Goal: Task Accomplishment & Management: Complete application form

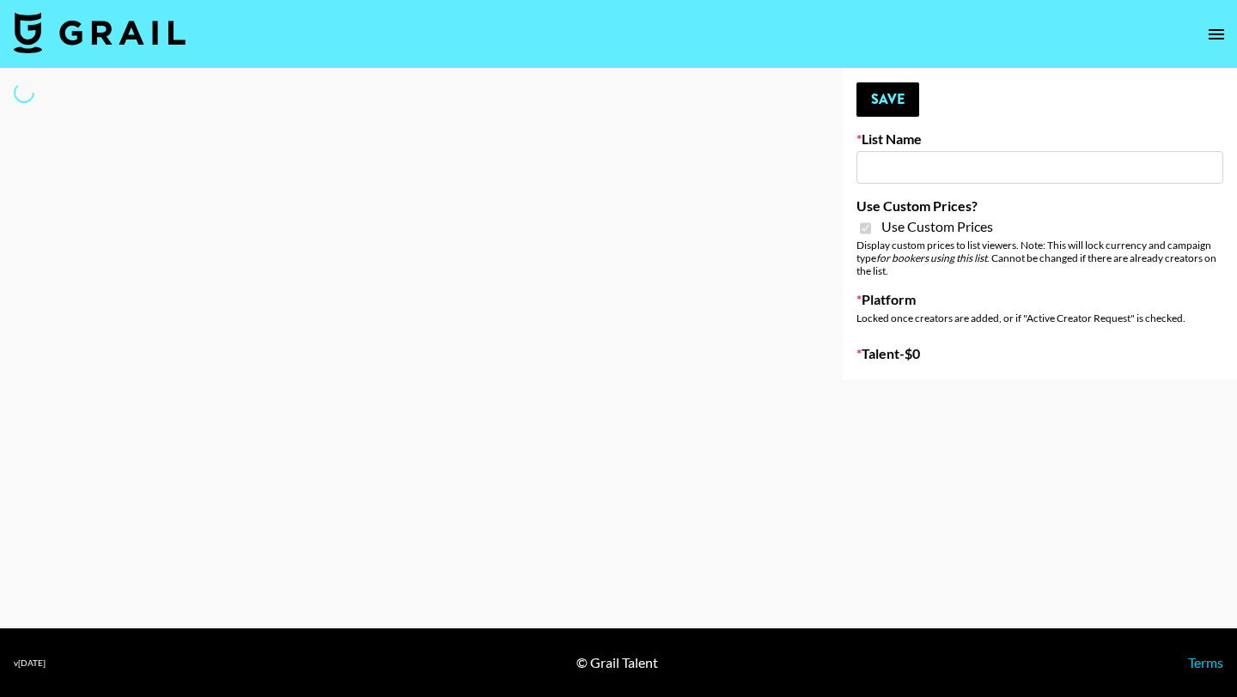
type input "Hume IG (19th Aug)"
checkbox input "true"
select select "Brand"
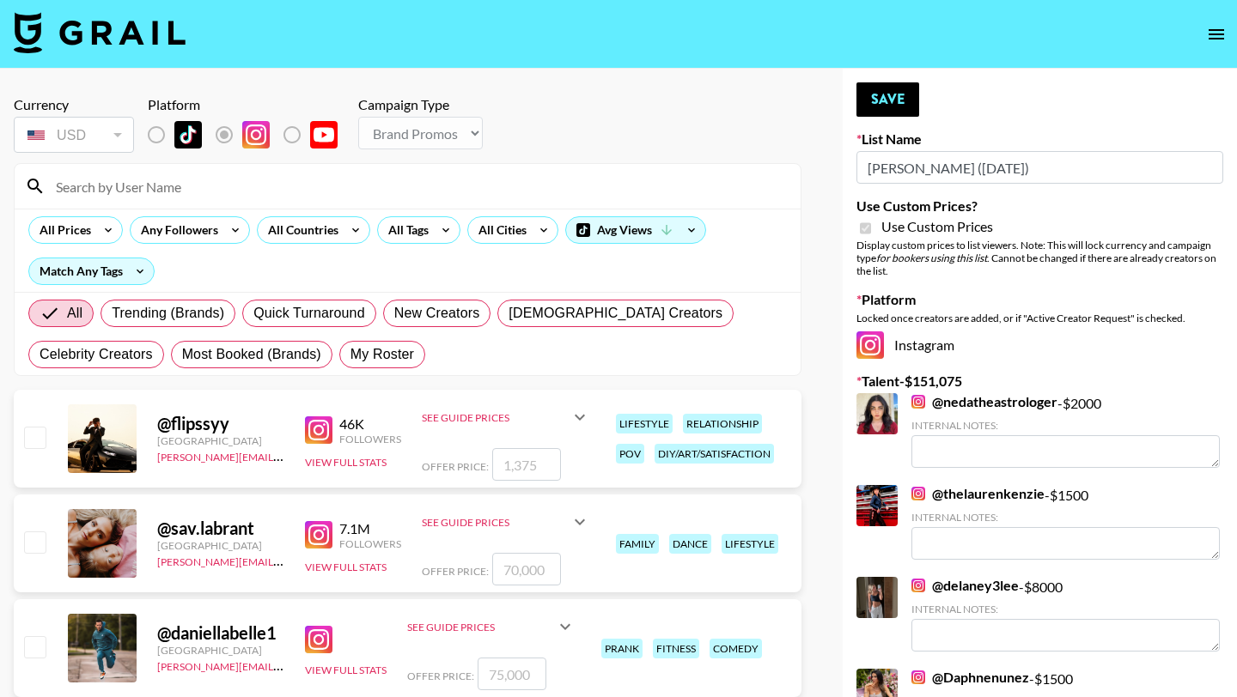
click at [233, 193] on input at bounding box center [418, 186] width 745 height 27
type input "sarahub"
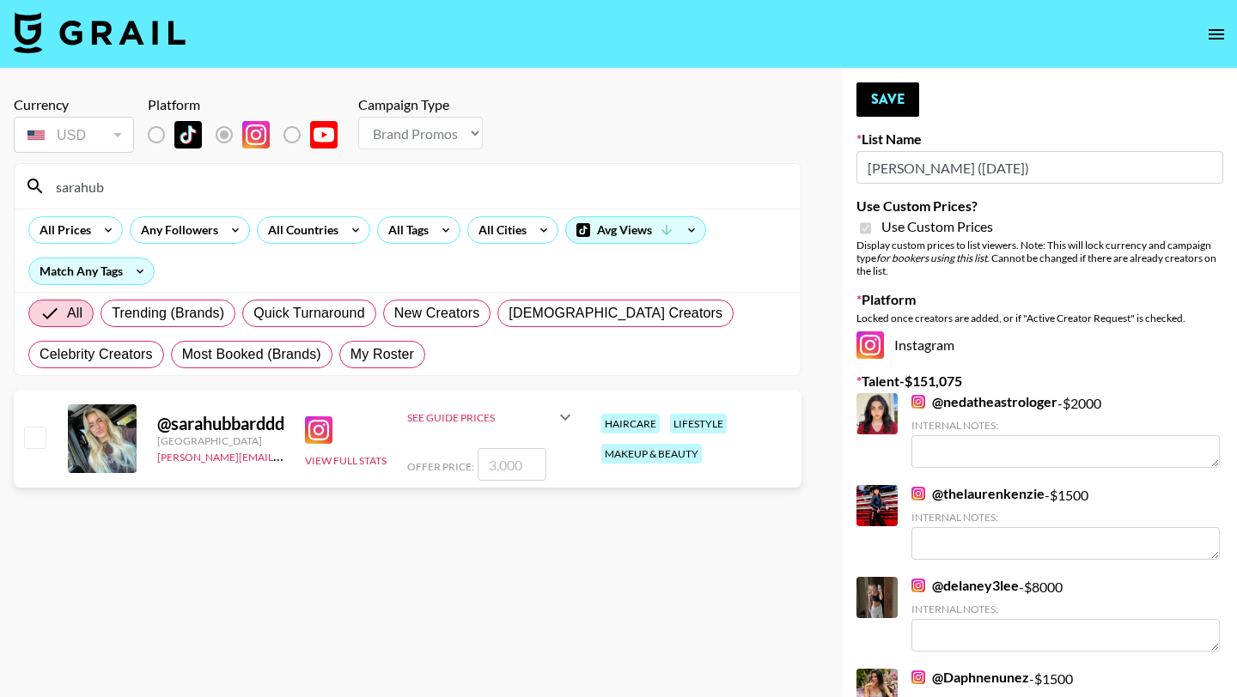
click at [35, 435] on input "checkbox" at bounding box center [34, 437] width 21 height 21
checkbox input "true"
type input "3000"
click at [569, 423] on icon at bounding box center [565, 417] width 21 height 21
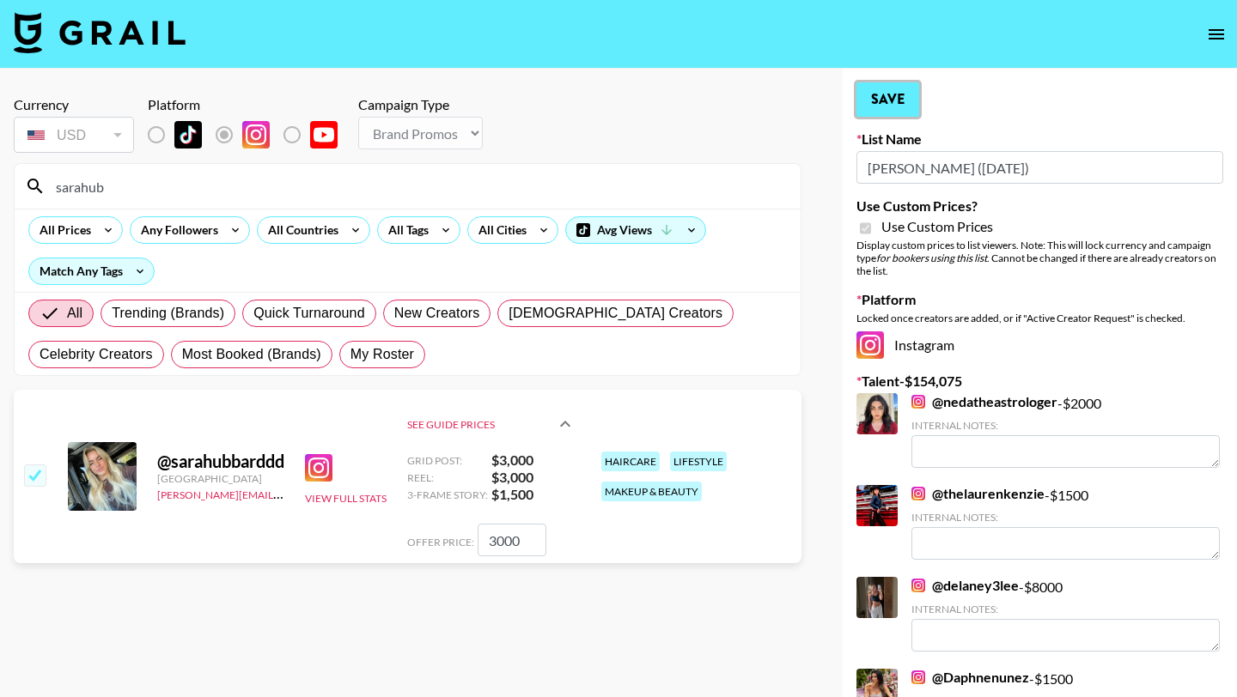
click at [904, 111] on button "Save" at bounding box center [887, 99] width 63 height 34
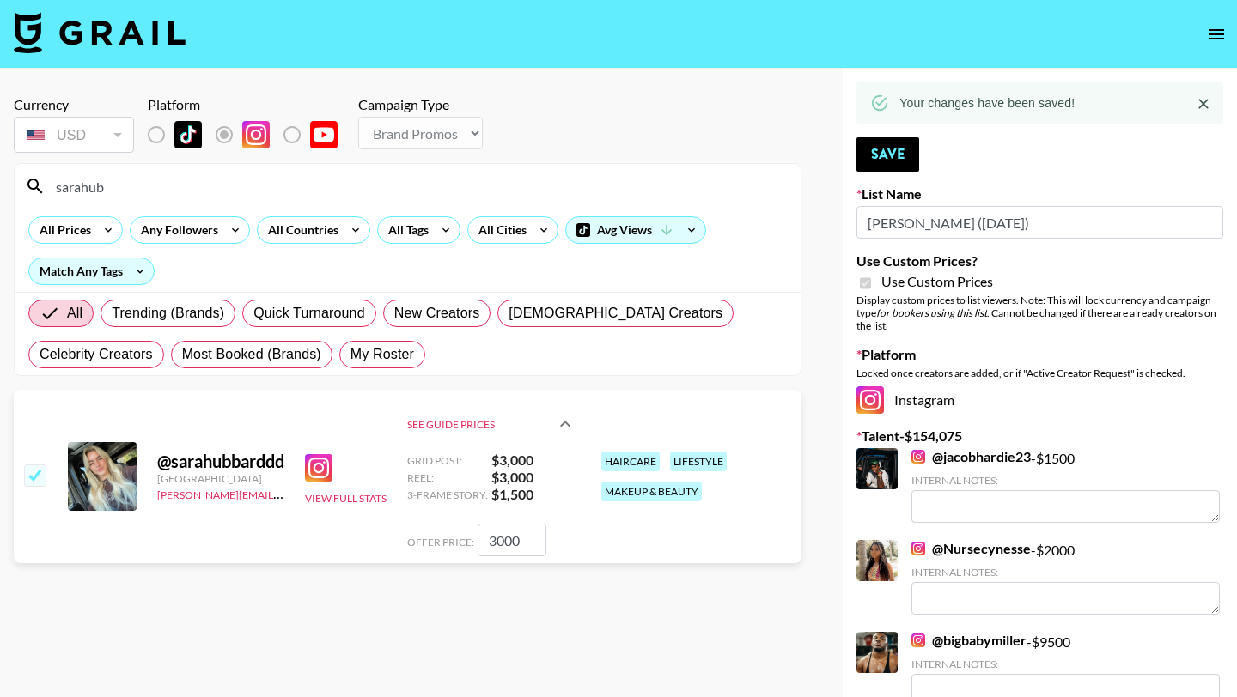
click at [463, 192] on input "sarahub" at bounding box center [418, 186] width 745 height 27
type input "s"
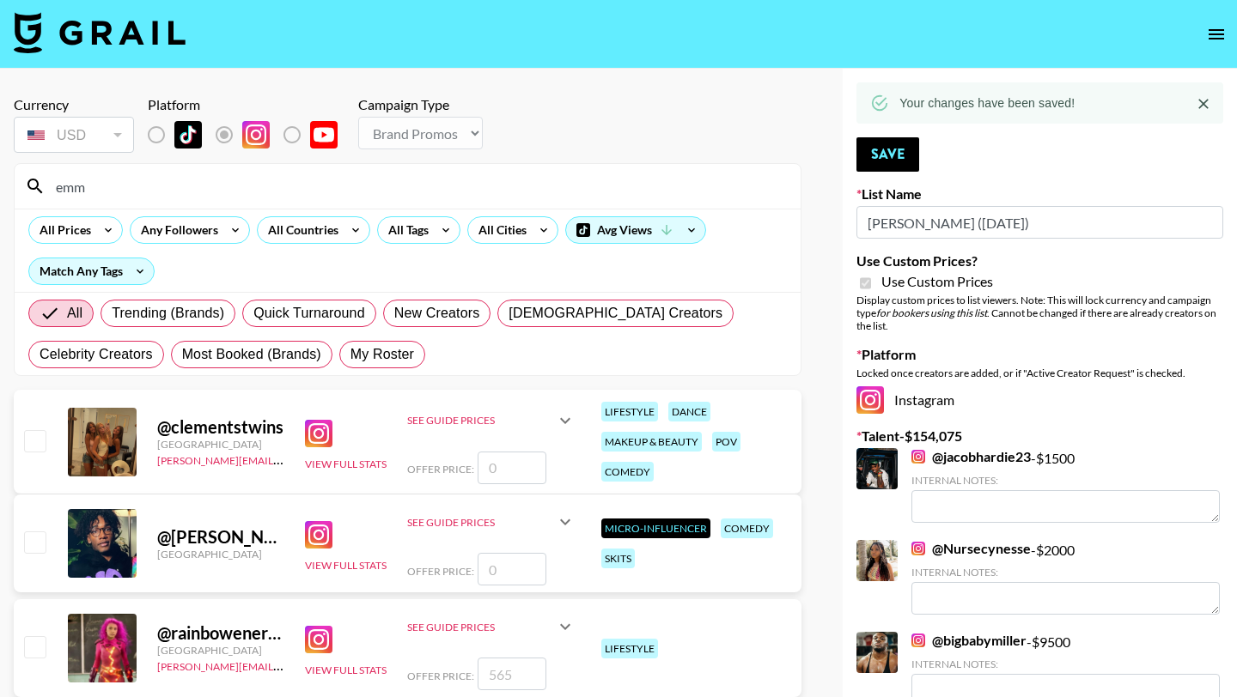
type input "emmad"
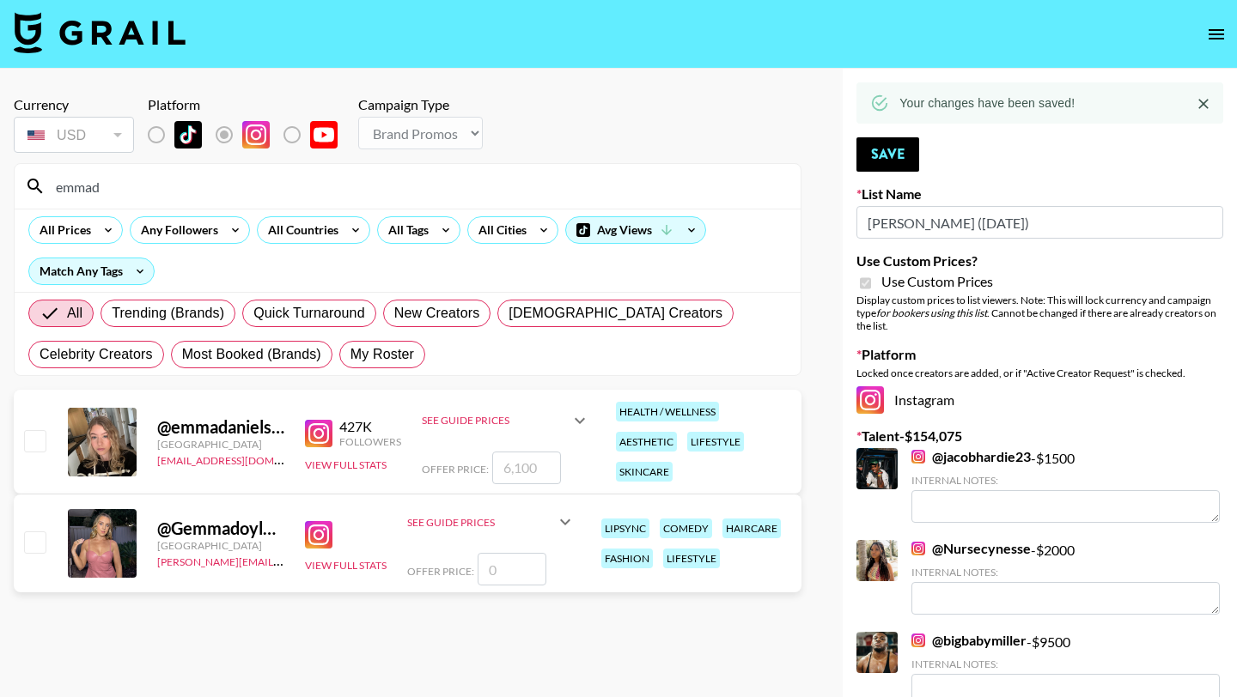
click at [32, 441] on input "checkbox" at bounding box center [34, 440] width 21 height 21
checkbox input "true"
type input "6100"
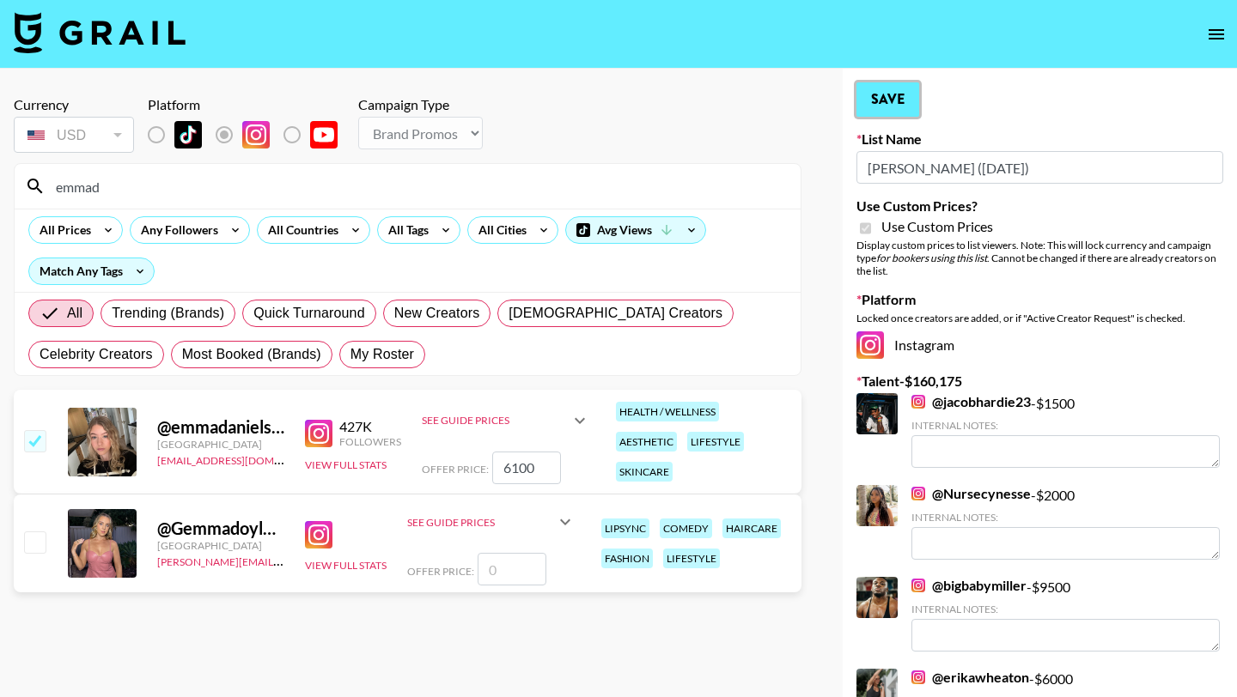
click at [883, 89] on button "Save" at bounding box center [887, 99] width 63 height 34
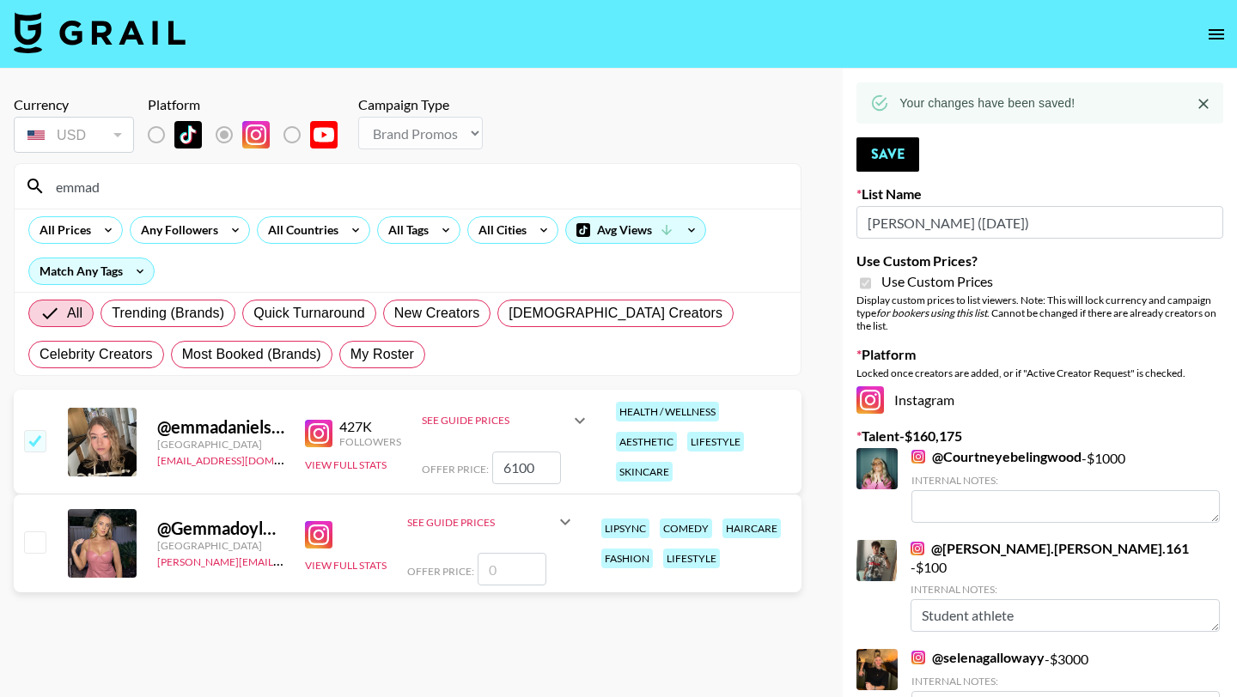
click at [121, 184] on input "emmad" at bounding box center [418, 186] width 745 height 27
type input "e"
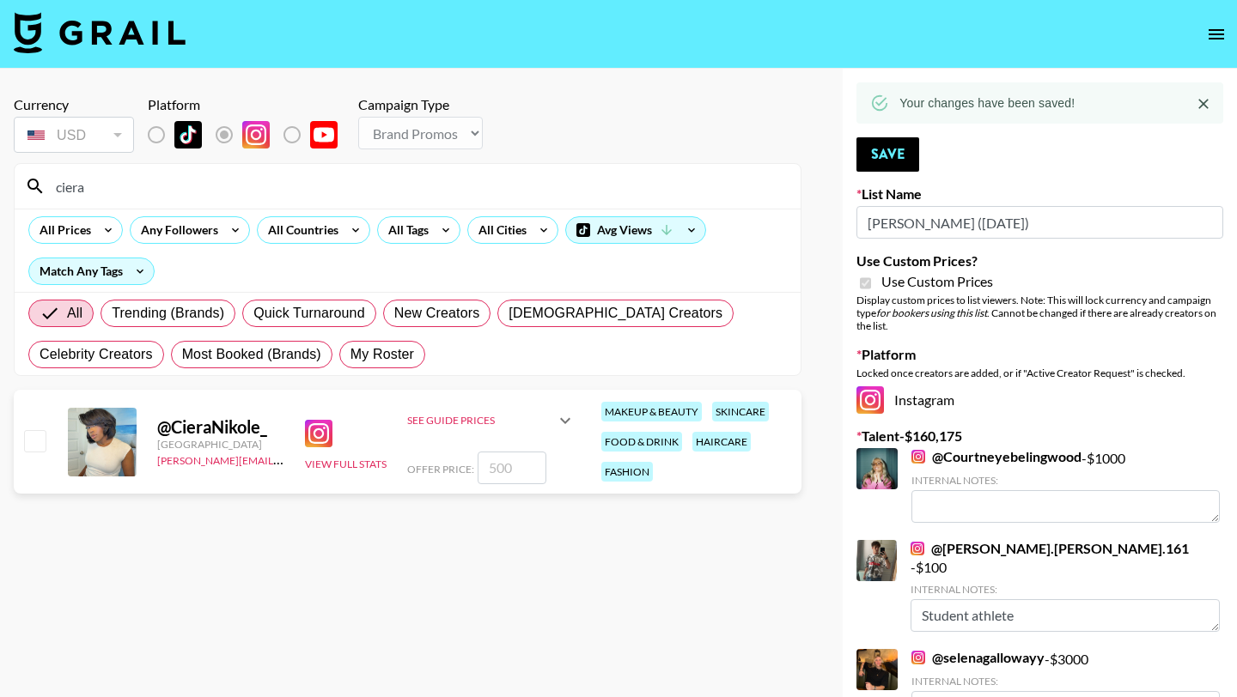
type input "ciera"
click at [40, 440] on input "checkbox" at bounding box center [34, 440] width 21 height 21
checkbox input "true"
type input "500"
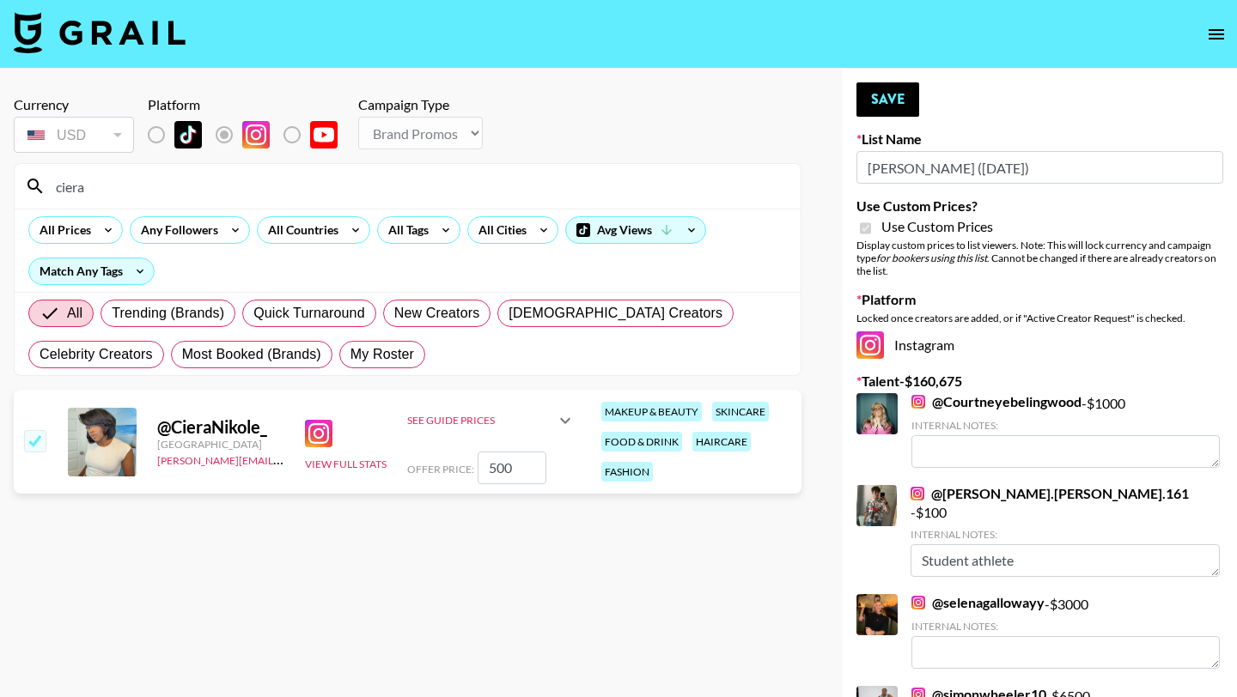
click at [155, 198] on input "ciera" at bounding box center [418, 186] width 745 height 27
type input "c"
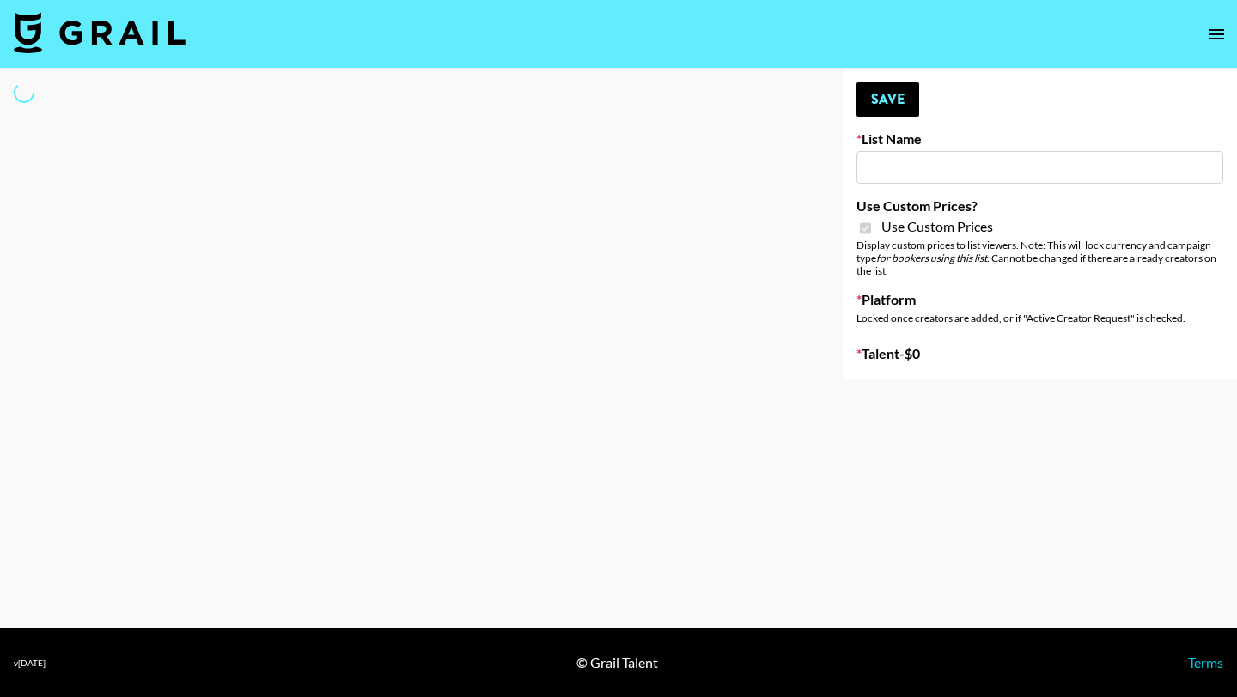
type input "Liquid Brands (19th Aug)"
checkbox input "true"
select select "Brand"
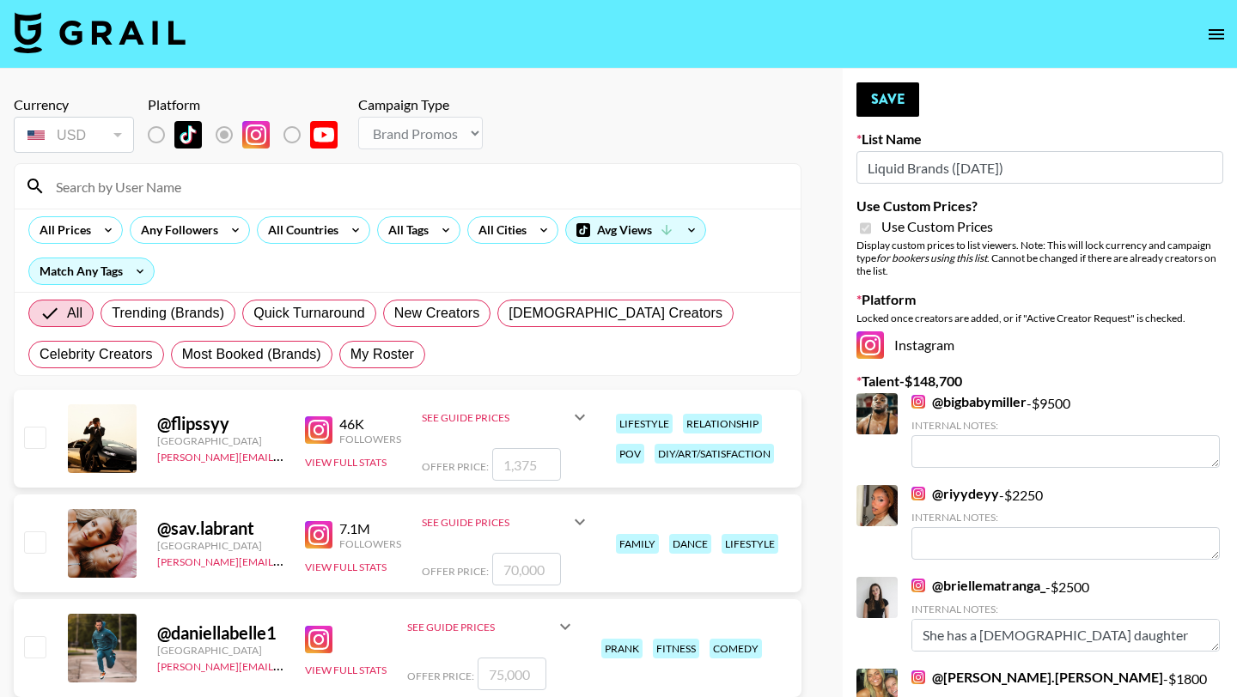
click at [276, 186] on input at bounding box center [418, 186] width 745 height 27
type input "sarahub"
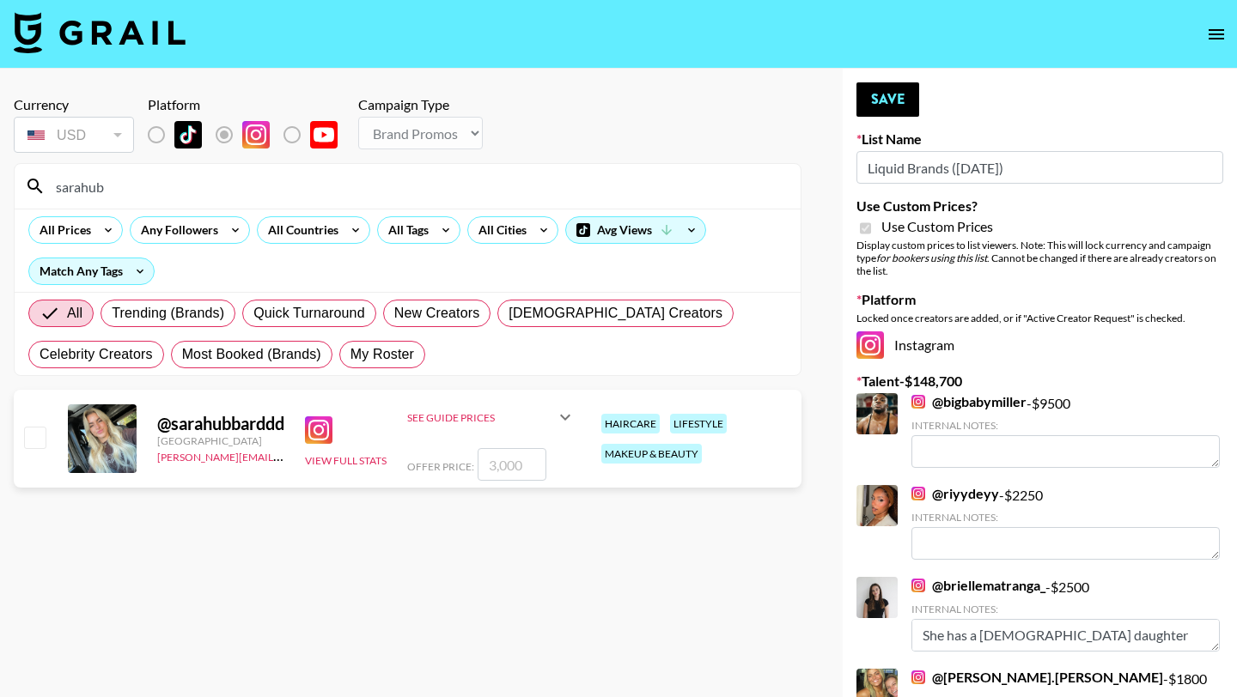
click at [38, 439] on input "checkbox" at bounding box center [34, 437] width 21 height 21
checkbox input "true"
type input "3000"
click at [892, 96] on button "Save" at bounding box center [887, 99] width 63 height 34
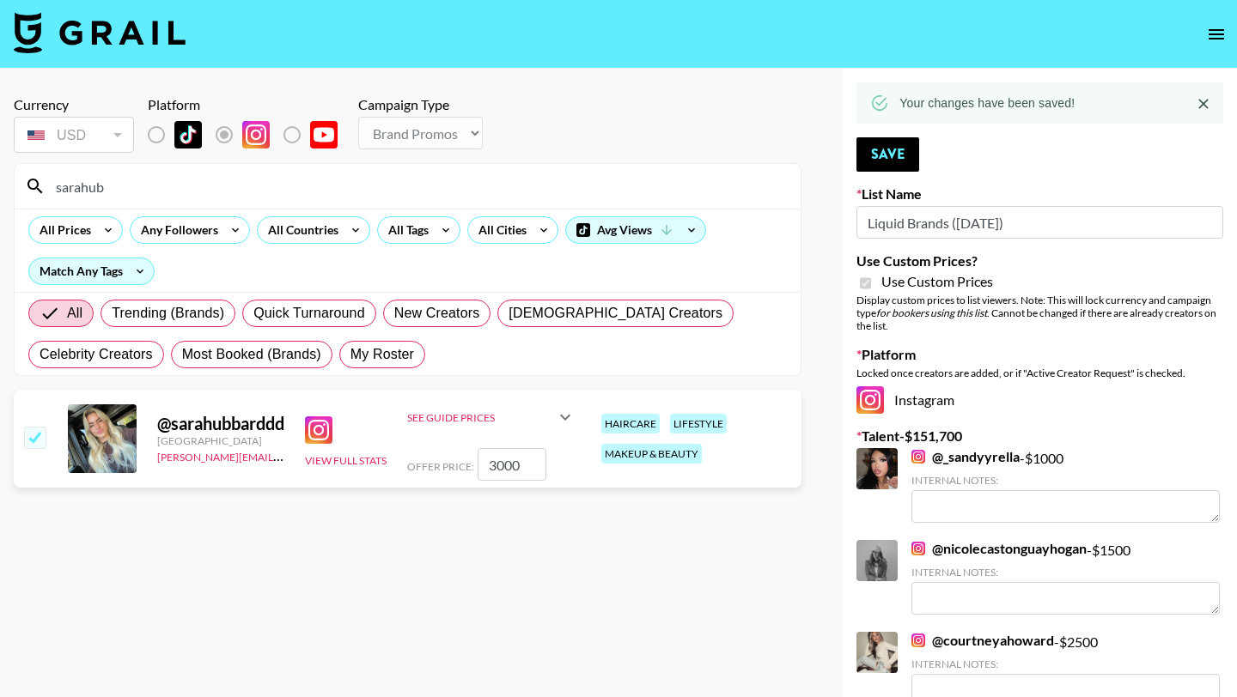
click at [330, 191] on input "sarahub" at bounding box center [418, 186] width 745 height 27
type input "s"
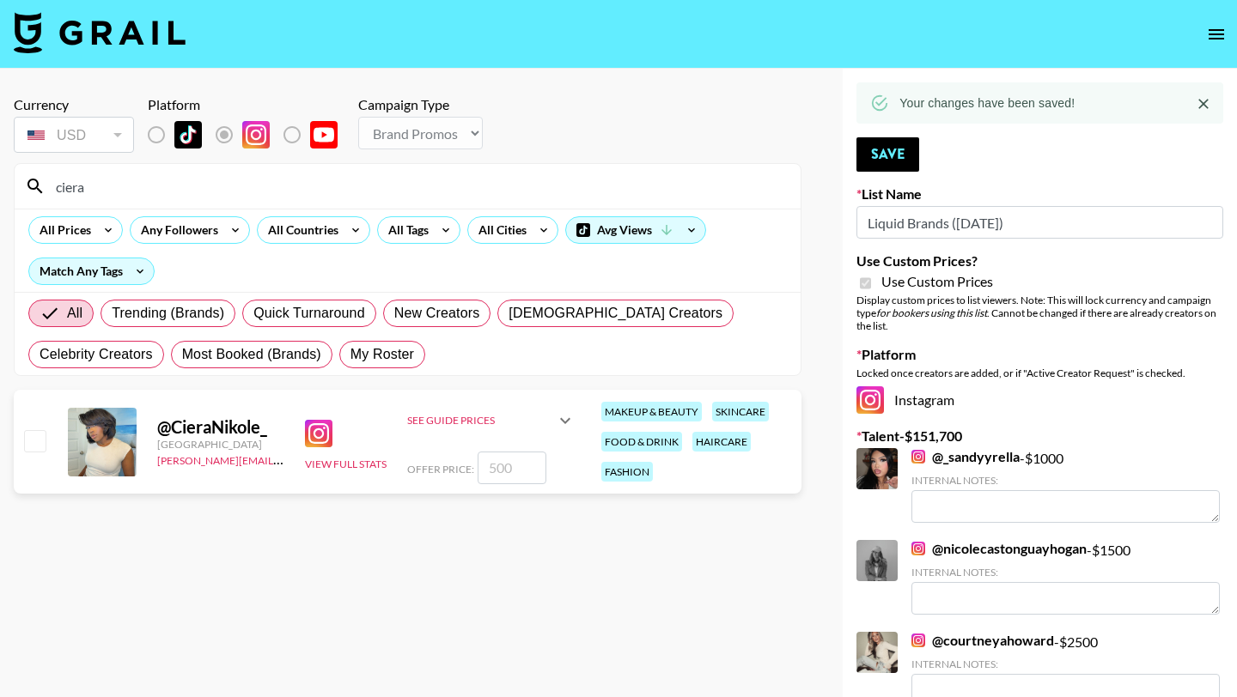
type input "ciera"
click at [27, 446] on input "checkbox" at bounding box center [34, 440] width 21 height 21
checkbox input "true"
type input "500"
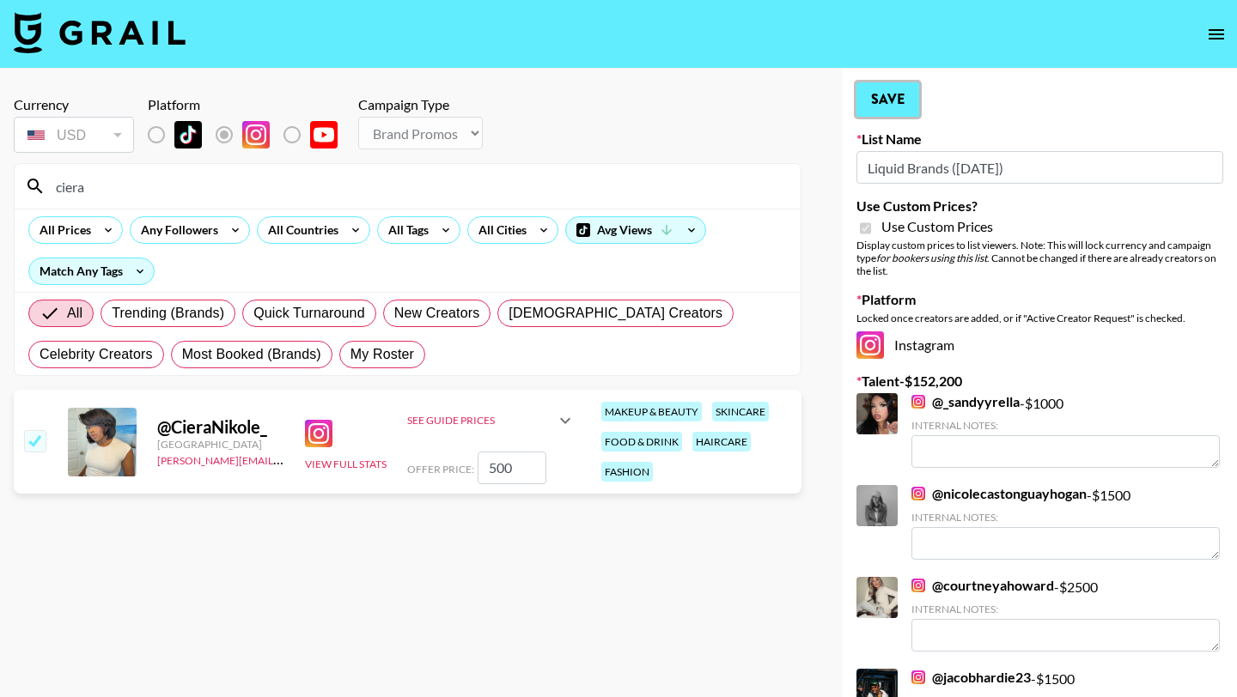
click at [902, 91] on button "Save" at bounding box center [887, 99] width 63 height 34
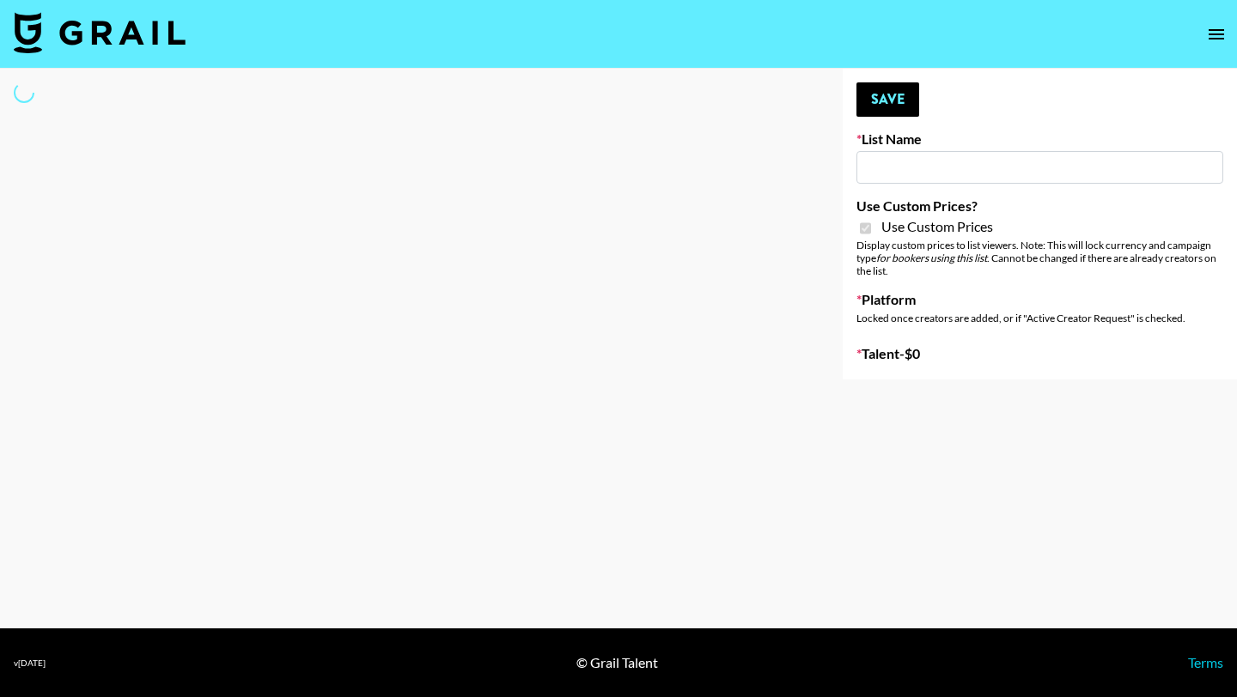
type input "Khiels ([DATE])"
checkbox input "true"
select select "Brand"
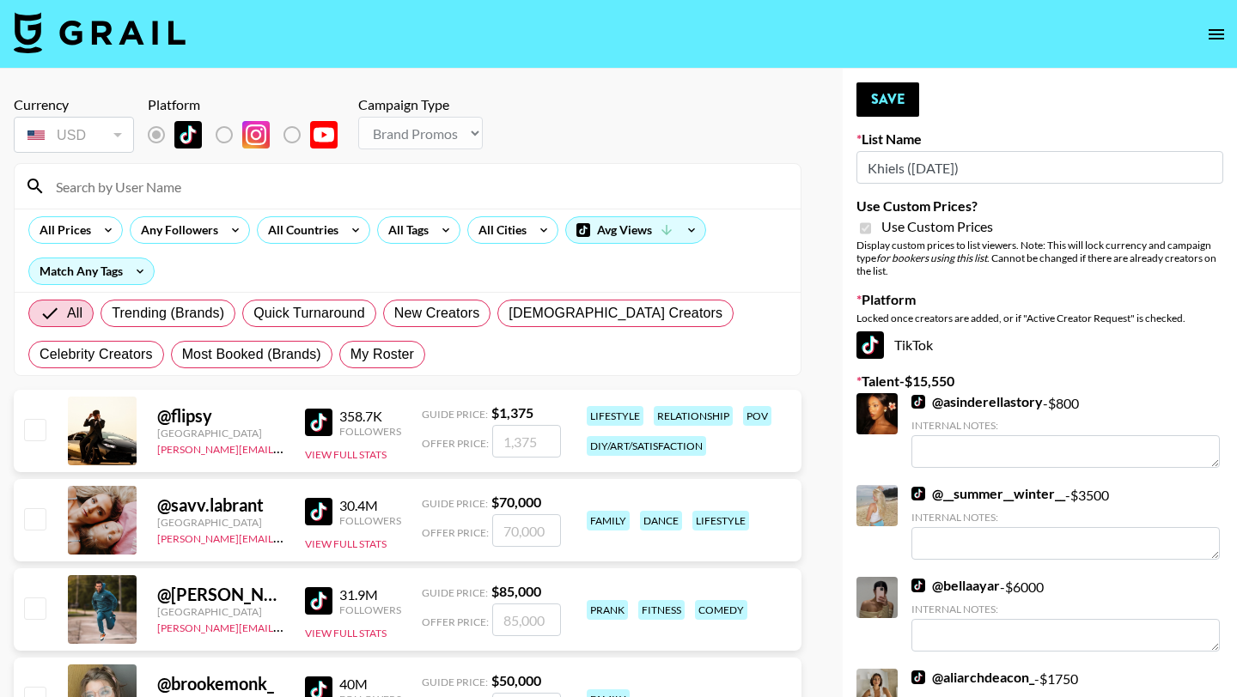
click at [342, 192] on input at bounding box center [418, 186] width 745 height 27
type input "sarahub"
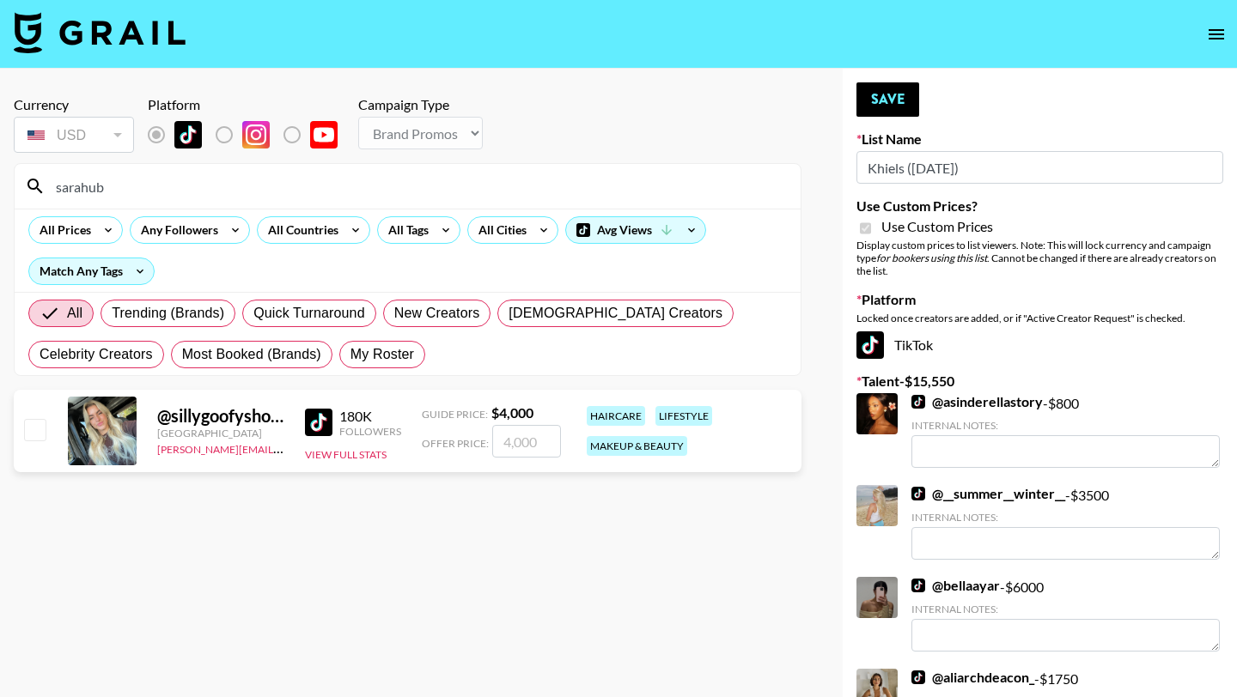
click at [38, 423] on input "checkbox" at bounding box center [34, 429] width 21 height 21
checkbox input "true"
type input "4000"
click at [881, 97] on button "Save" at bounding box center [887, 99] width 63 height 34
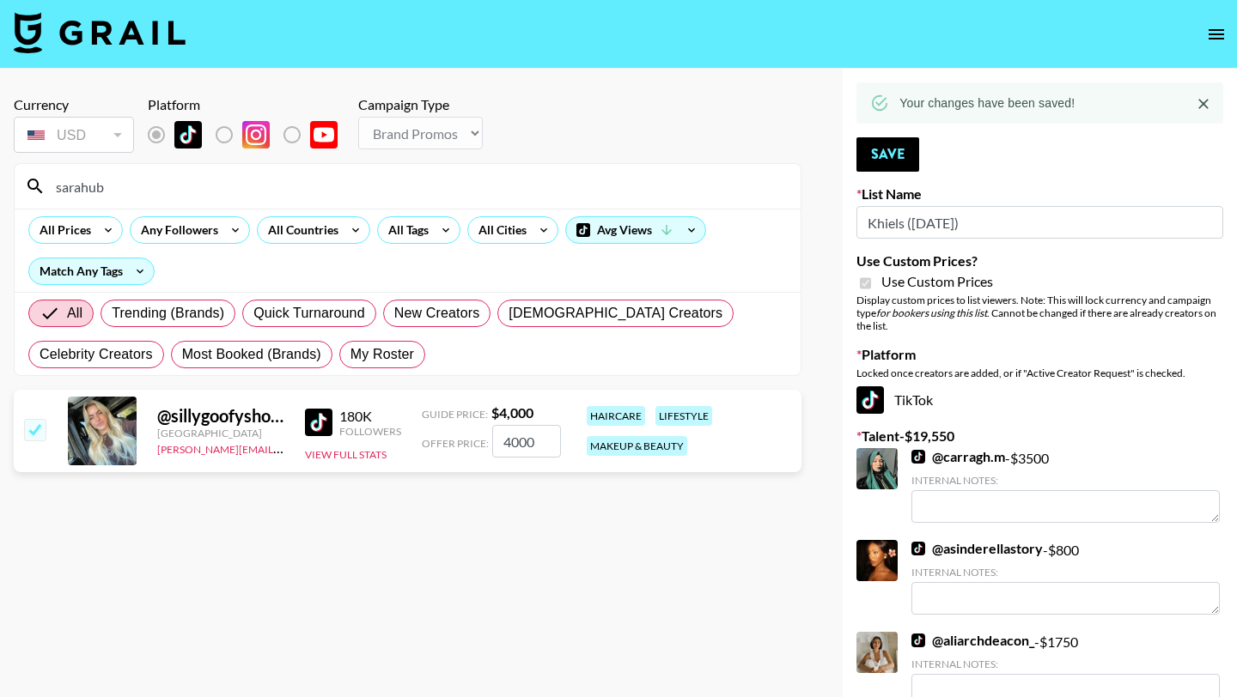
click at [310, 187] on input "sarahub" at bounding box center [418, 186] width 745 height 27
type input "s"
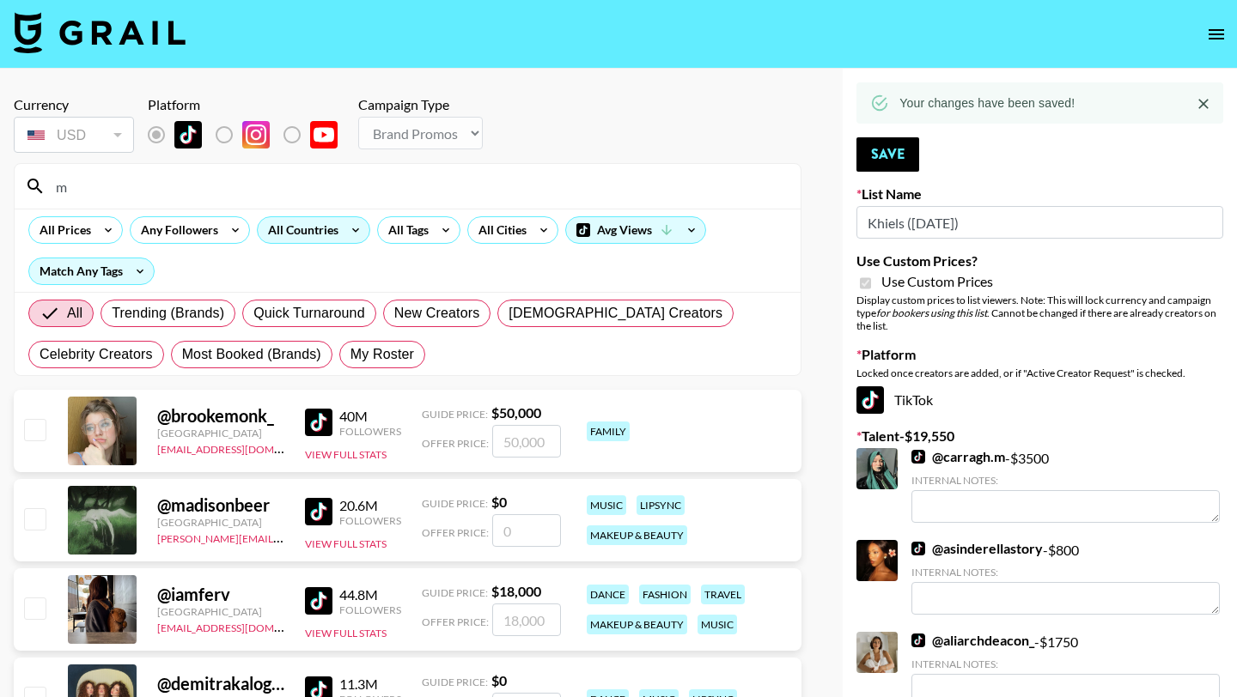
type input "macy"
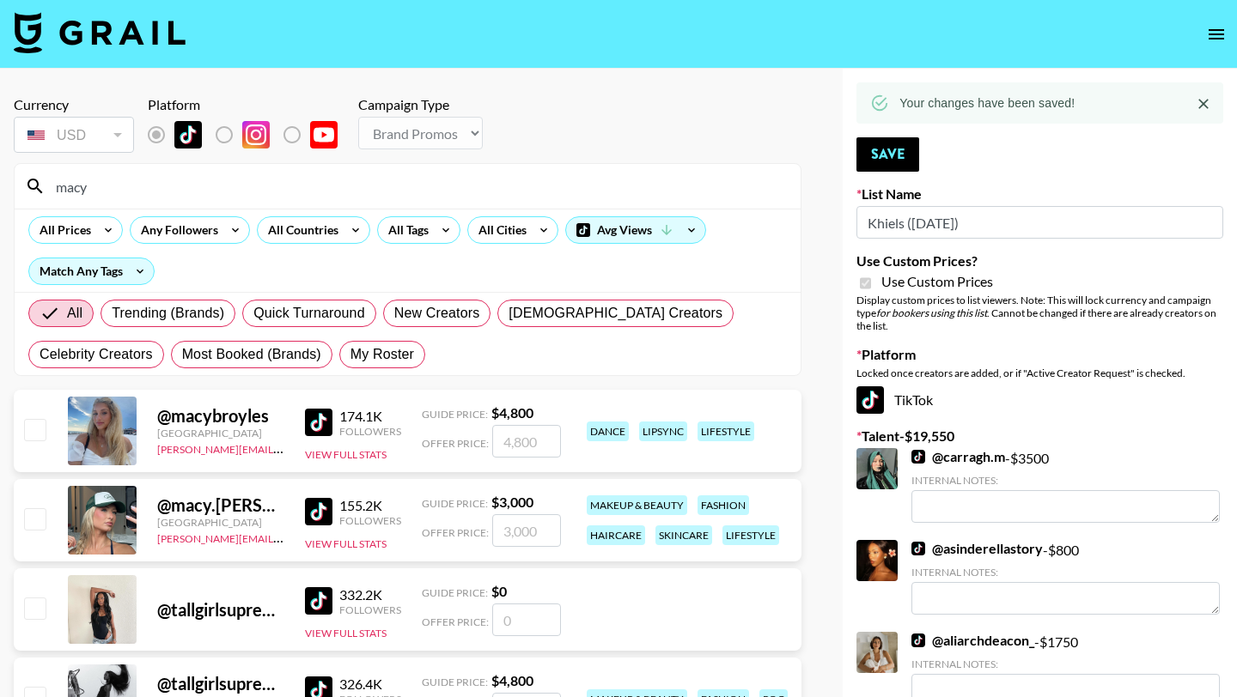
click at [37, 526] on input "checkbox" at bounding box center [34, 518] width 21 height 21
checkbox input "true"
type input "3000"
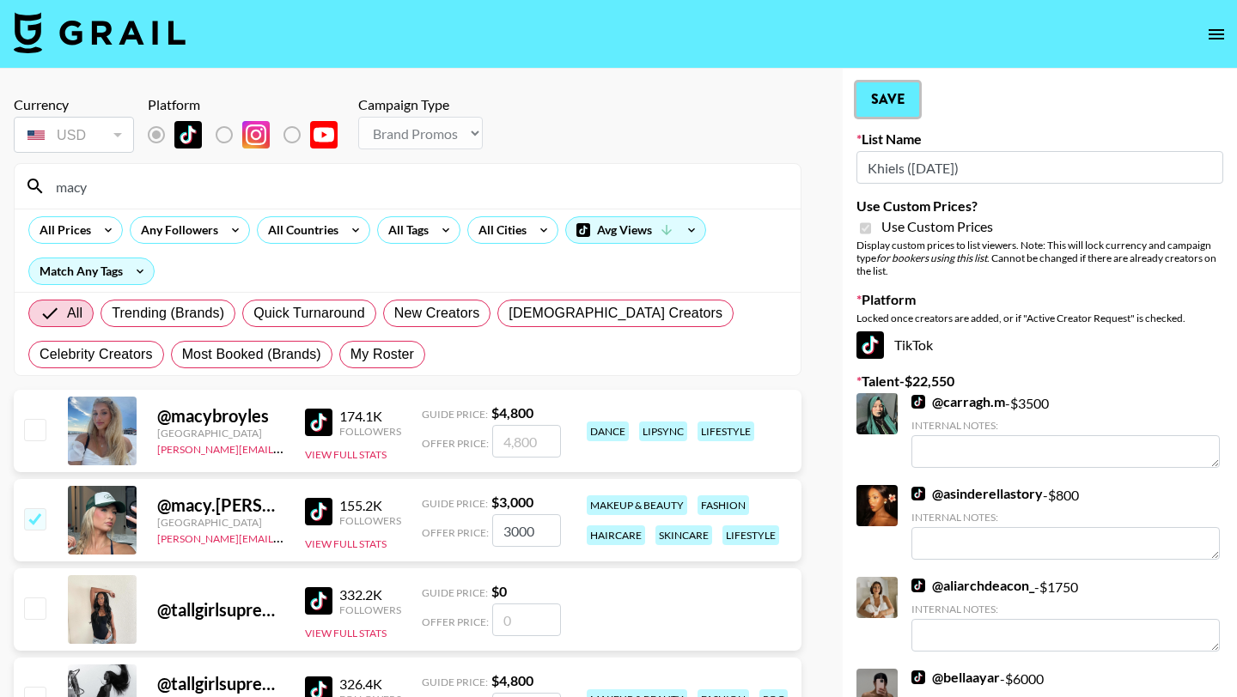
click at [897, 87] on button "Save" at bounding box center [887, 99] width 63 height 34
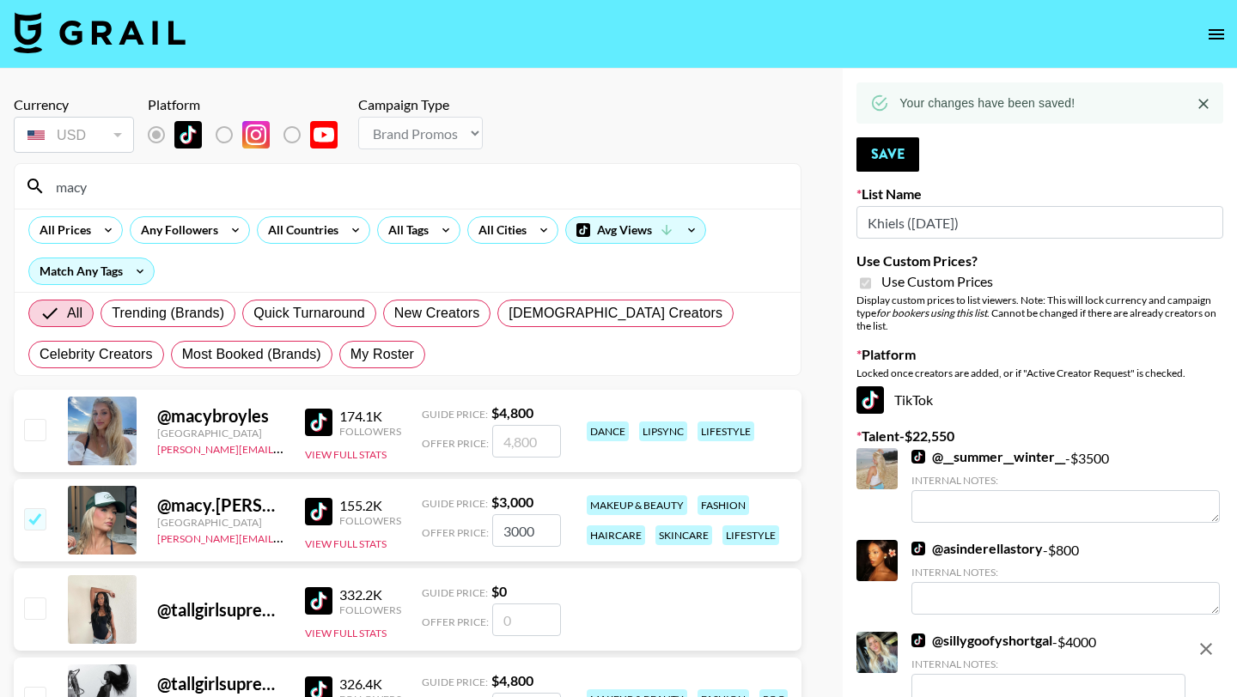
drag, startPoint x: 190, startPoint y: 184, endPoint x: 0, endPoint y: 188, distance: 189.9
click at [0, 188] on div "Currency USD USD ​ Platform Campaign Type Choose Type... Song Promos Brand Prom…" at bounding box center [407, 587] width 815 height 1037
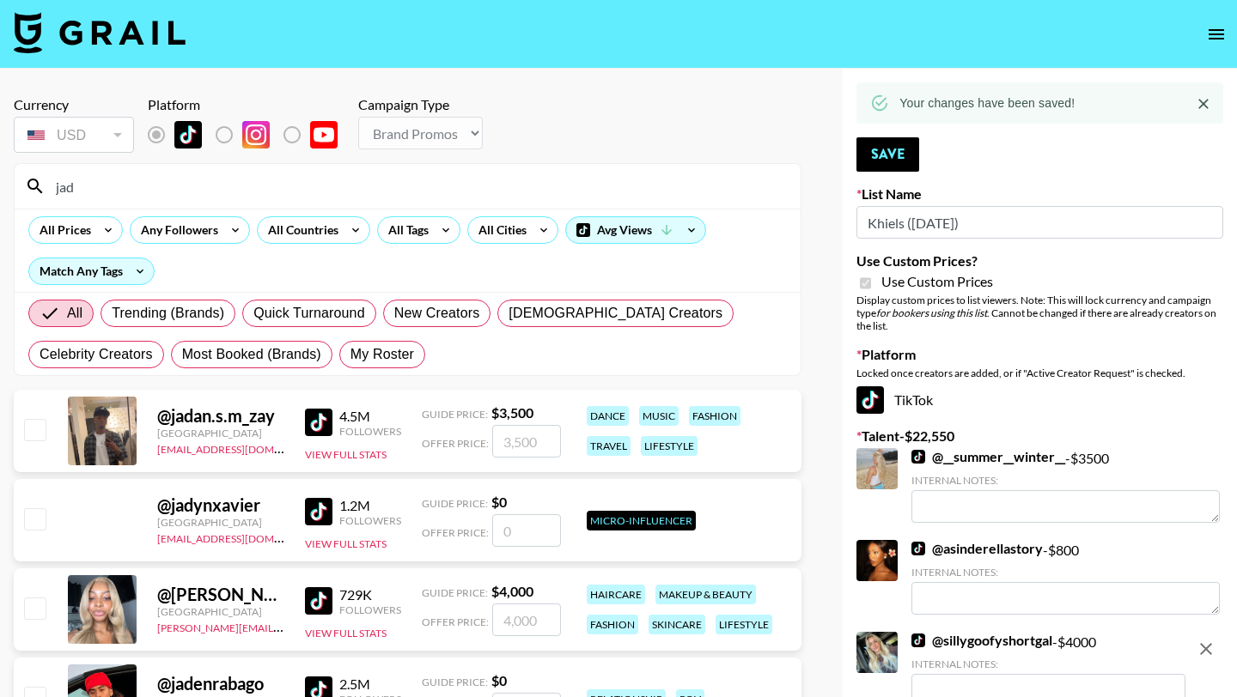
type input "jadyn"
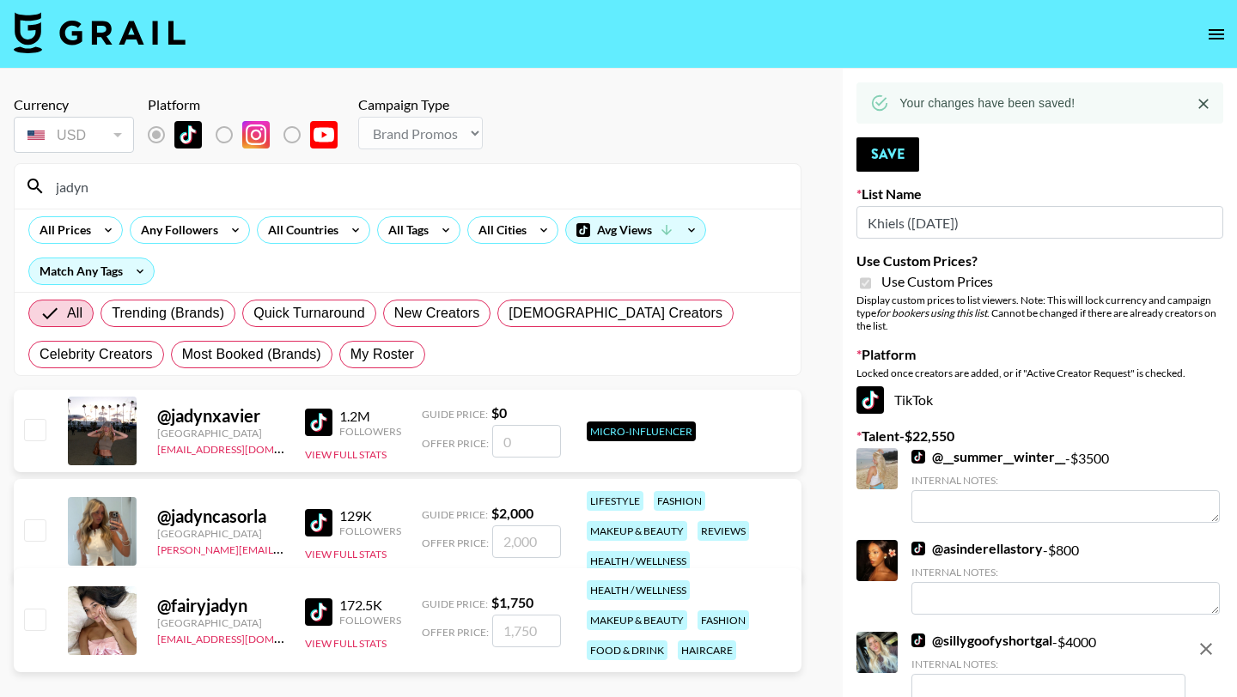
click at [33, 526] on input "checkbox" at bounding box center [34, 530] width 21 height 21
checkbox input "true"
type input "2000"
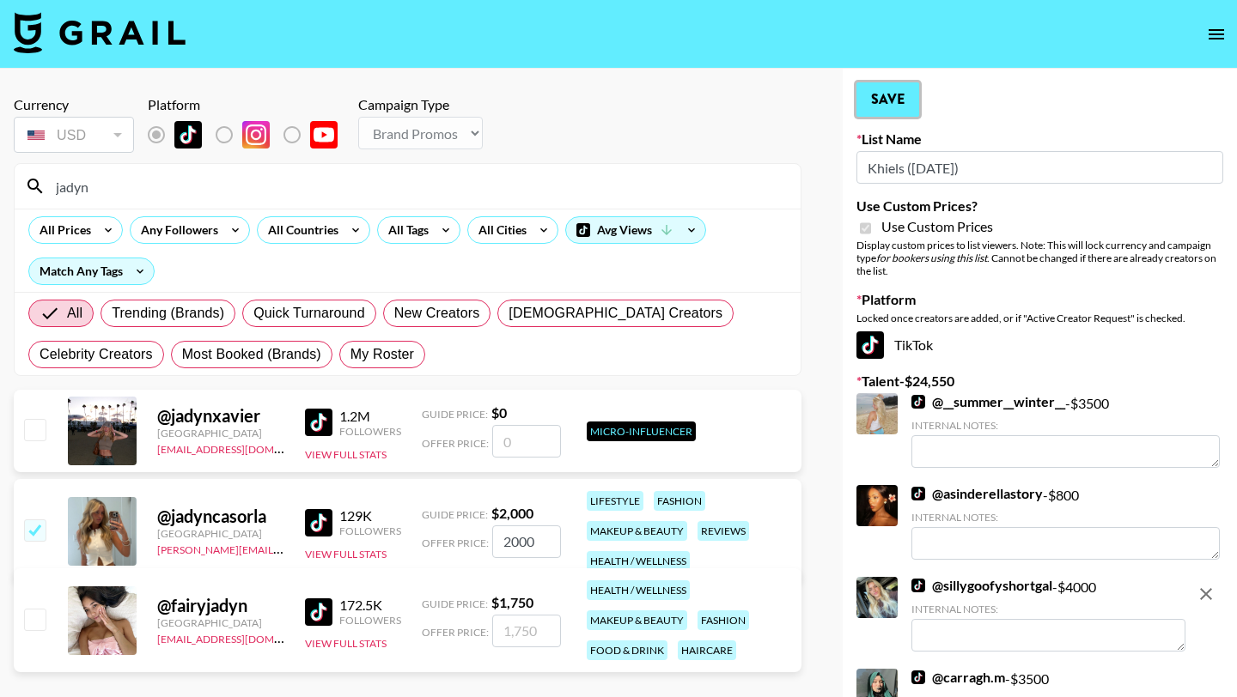
click at [902, 88] on button "Save" at bounding box center [887, 99] width 63 height 34
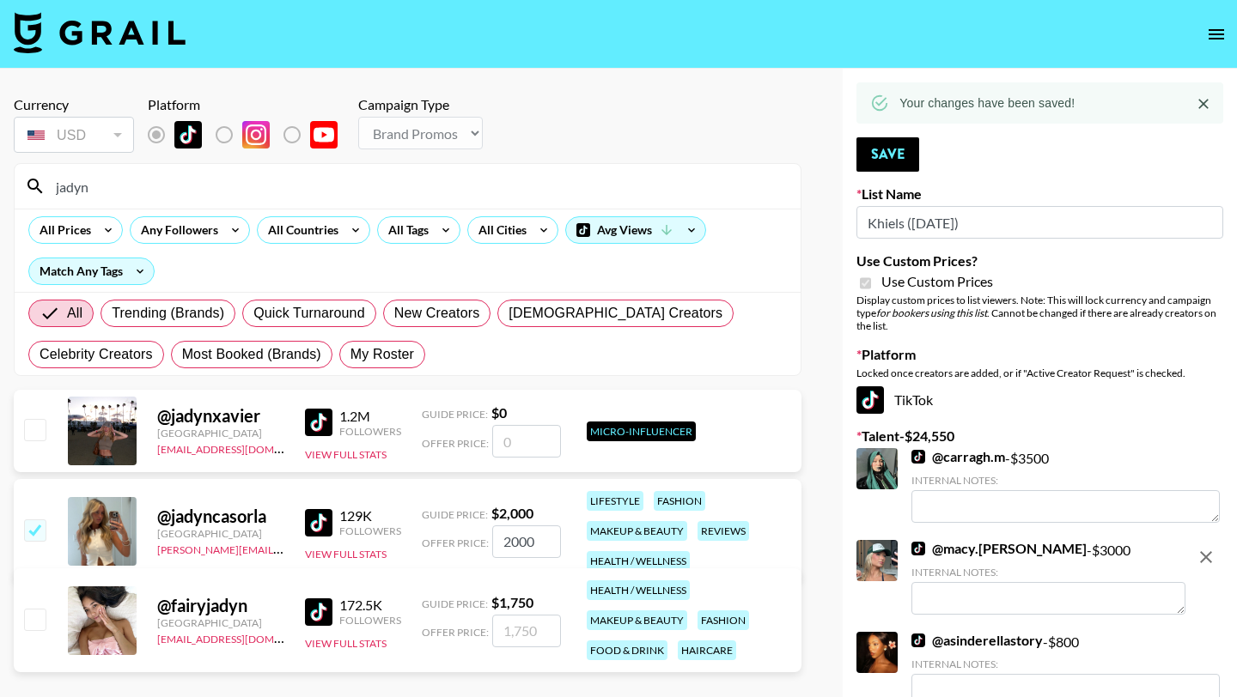
click at [551, 191] on input "jadyn" at bounding box center [418, 186] width 745 height 27
type input "j"
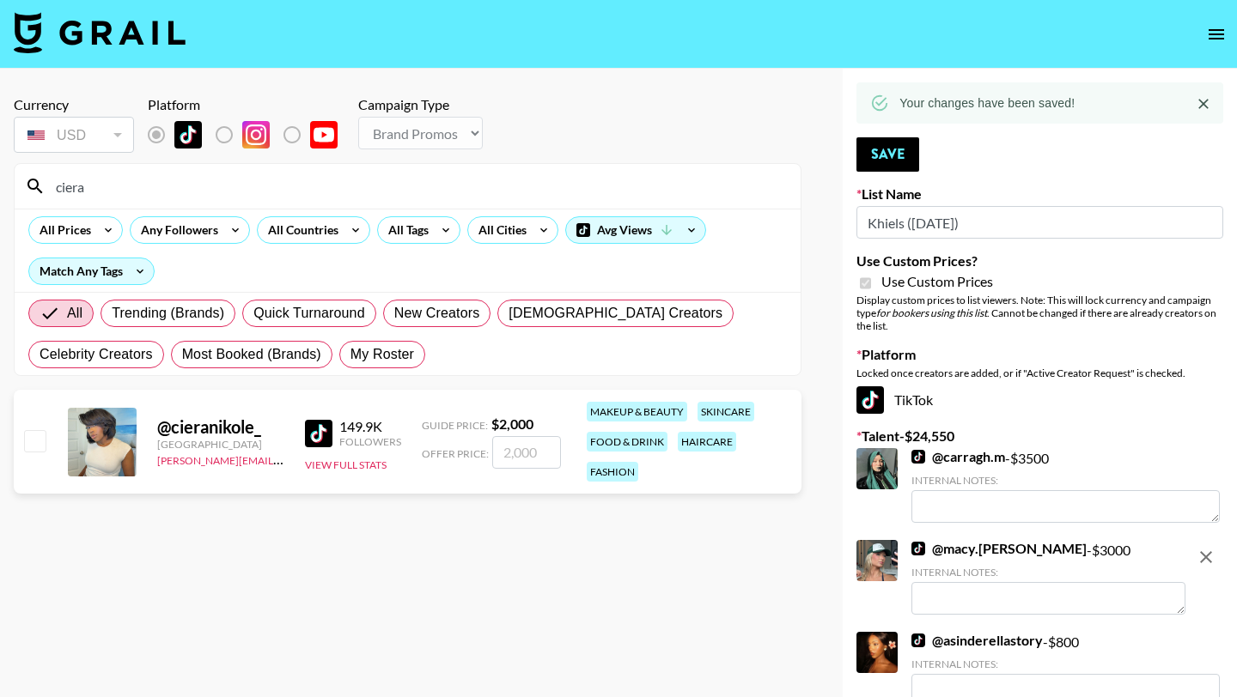
type input "ciera"
click at [38, 442] on input "checkbox" at bounding box center [34, 440] width 21 height 21
checkbox input "true"
type input "2000"
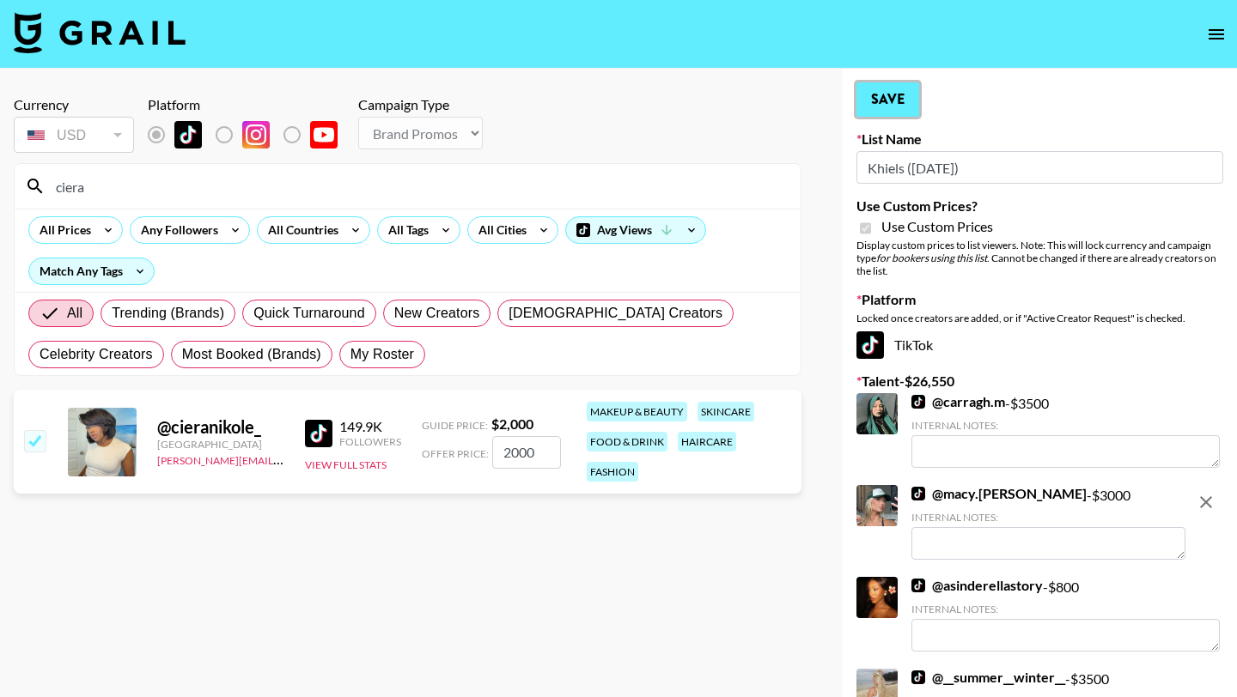
click at [892, 100] on button "Save" at bounding box center [887, 99] width 63 height 34
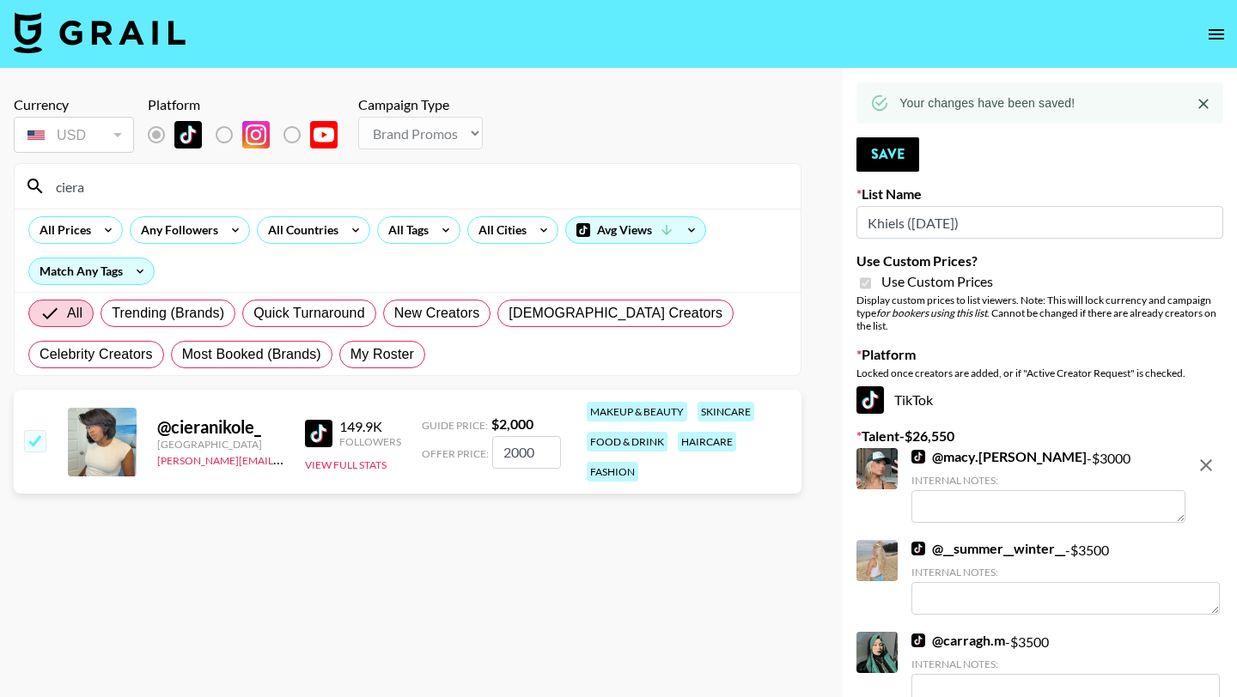
click at [251, 188] on input "ciera" at bounding box center [418, 186] width 745 height 27
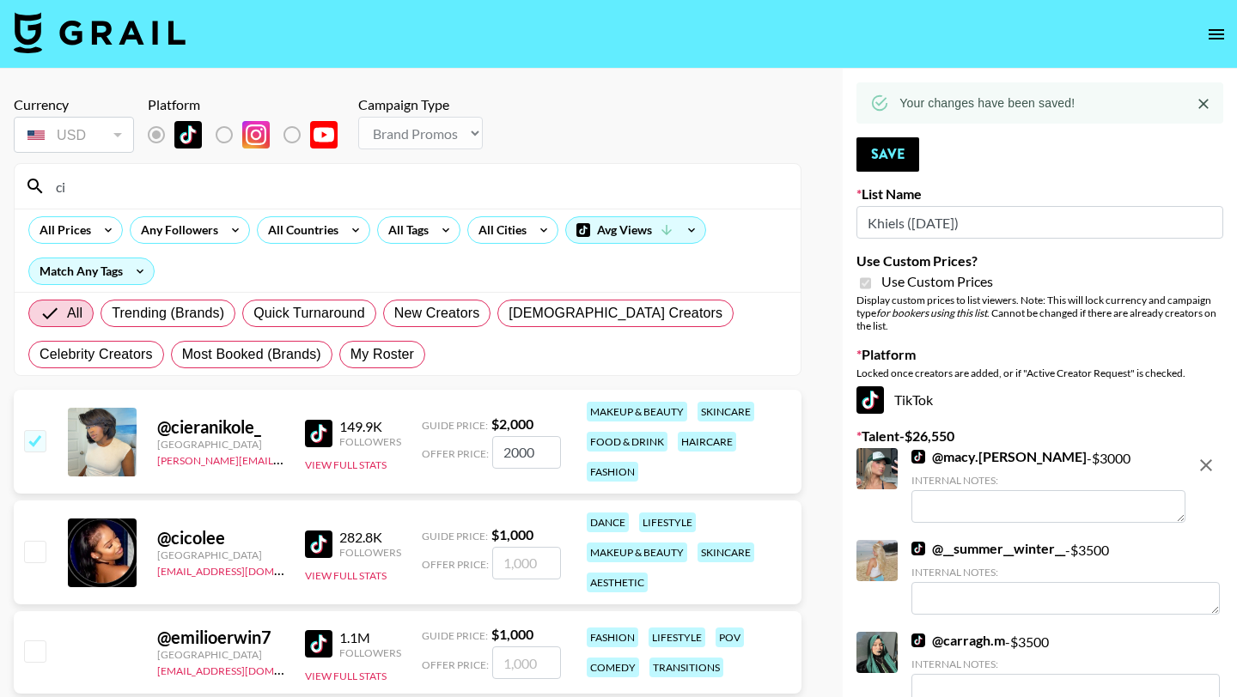
type input "c"
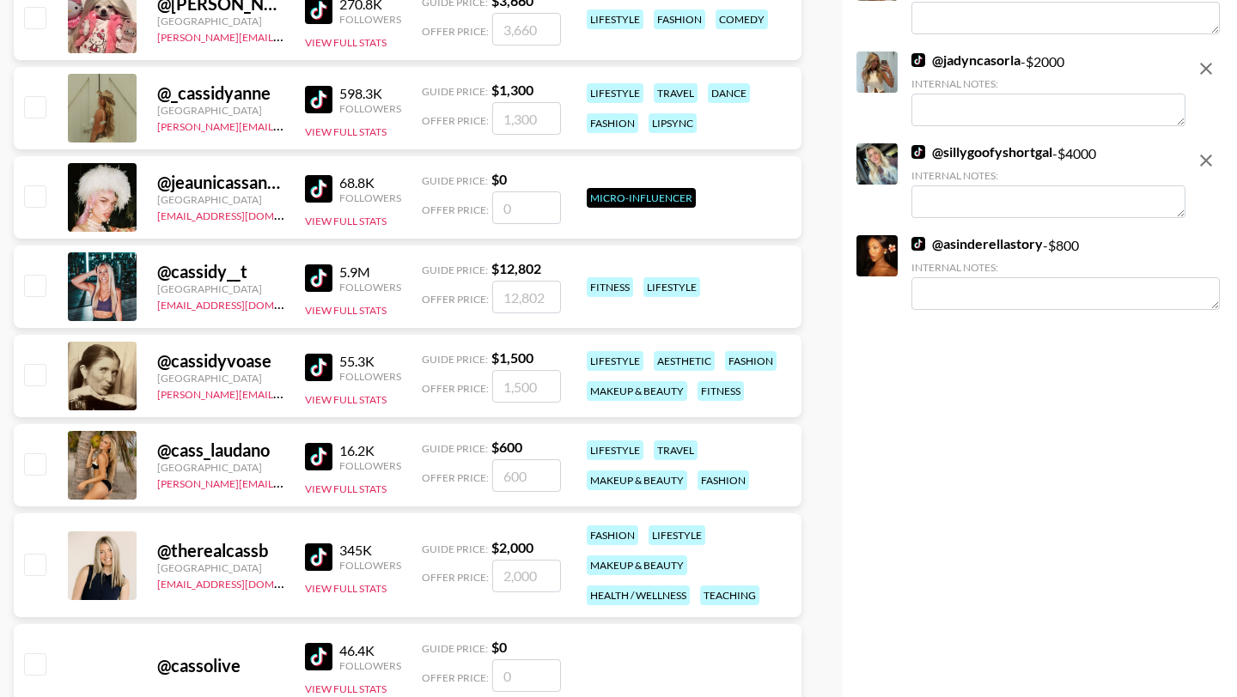
scroll to position [952, 0]
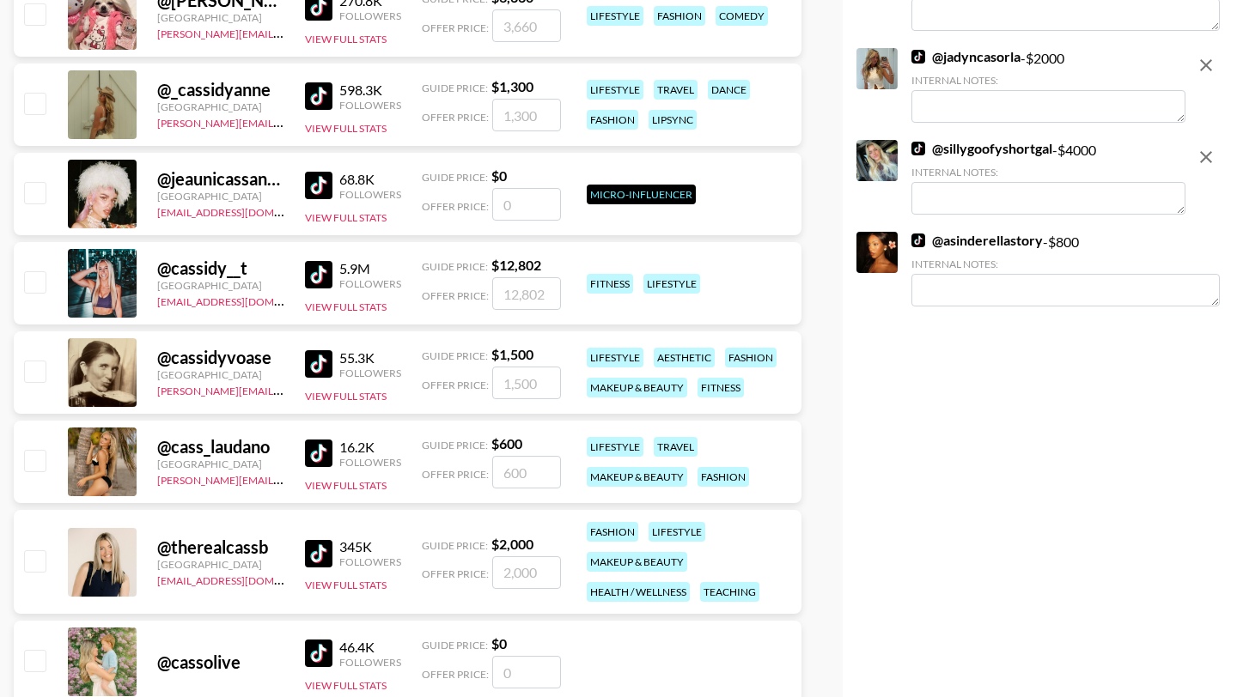
type input "cass"
click at [27, 367] on input "checkbox" at bounding box center [34, 371] width 21 height 21
checkbox input "true"
type input "1500"
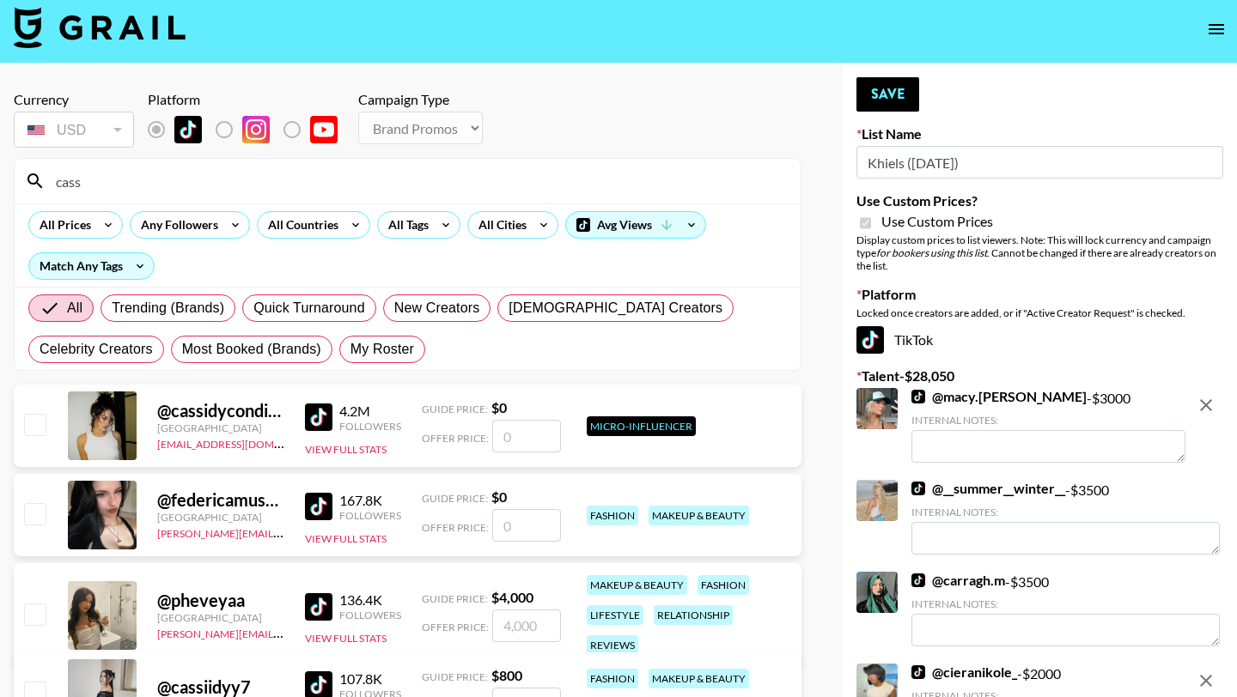
scroll to position [0, 0]
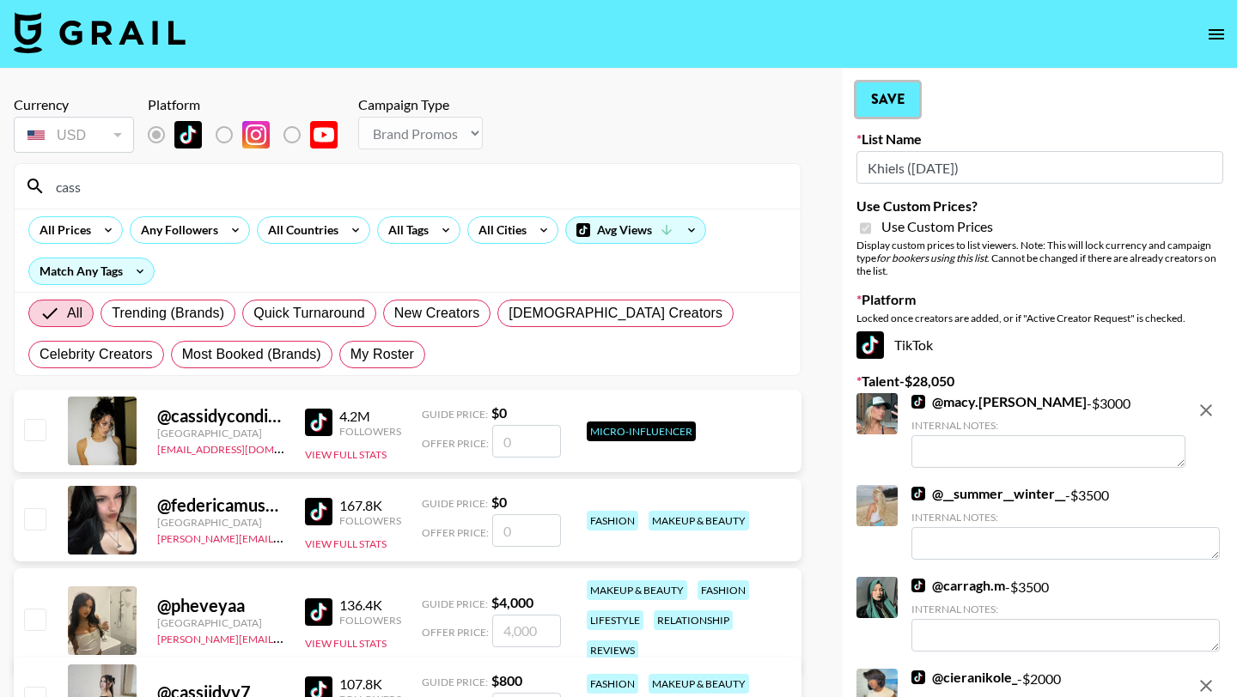
click at [875, 108] on button "Save" at bounding box center [887, 99] width 63 height 34
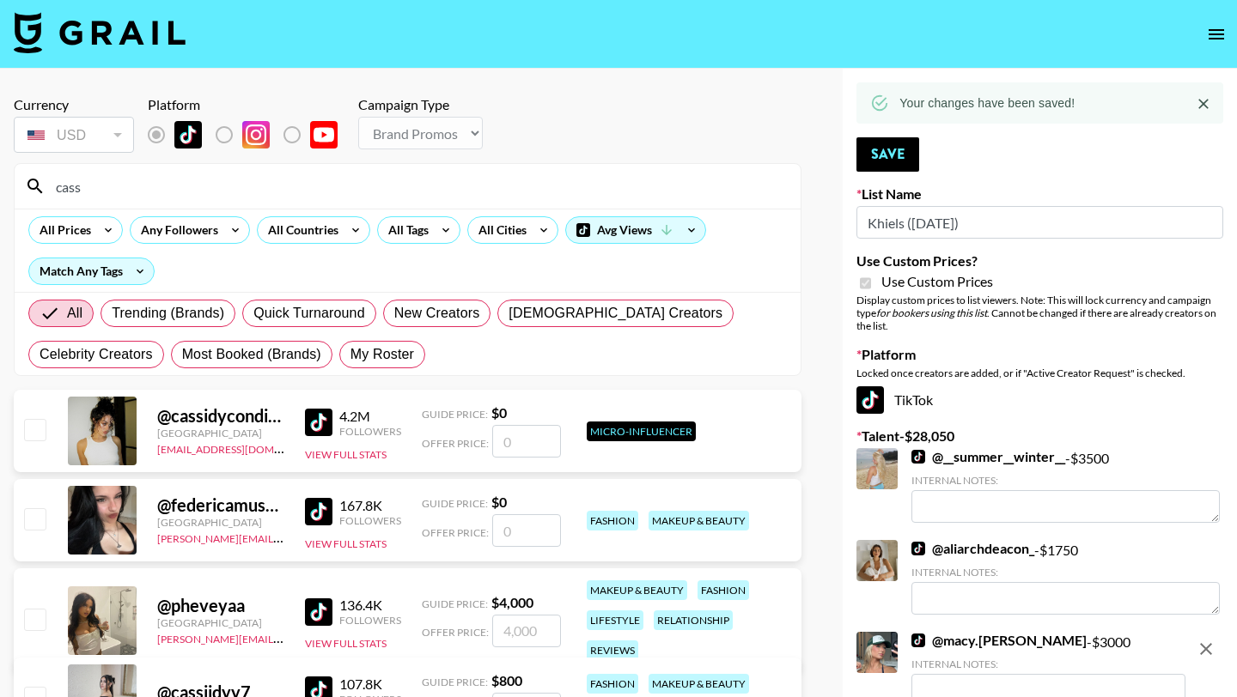
click at [121, 28] on img at bounding box center [100, 32] width 172 height 41
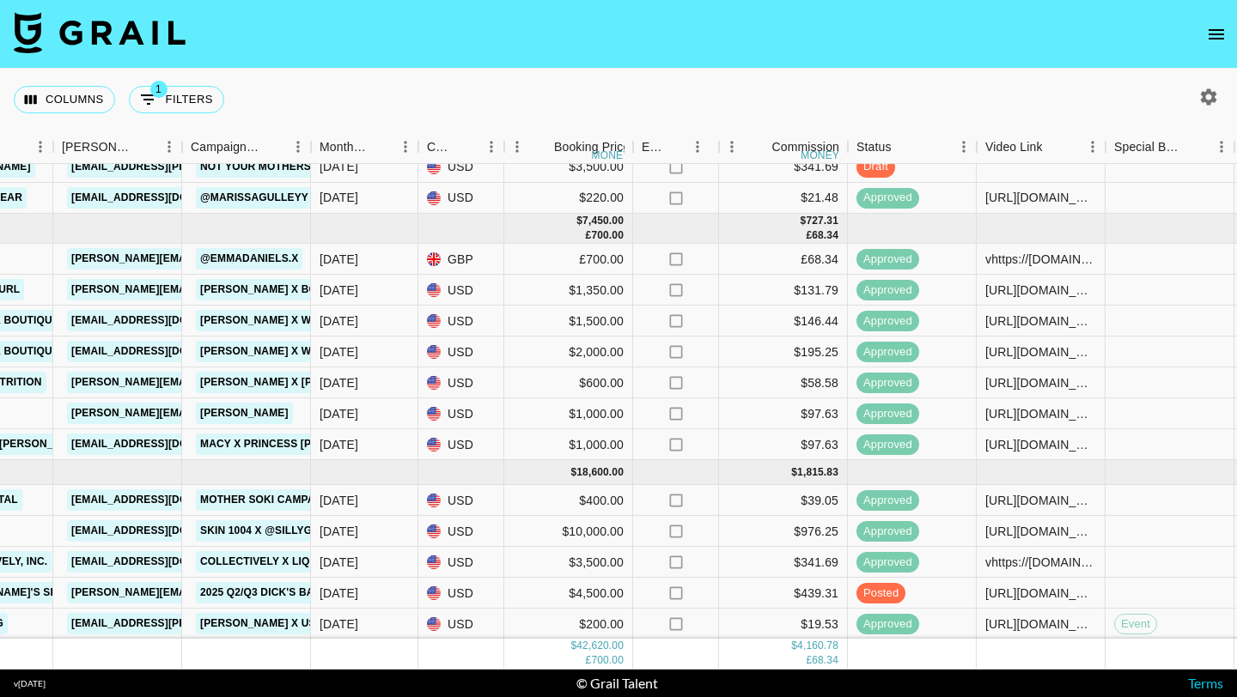
scroll to position [495, 0]
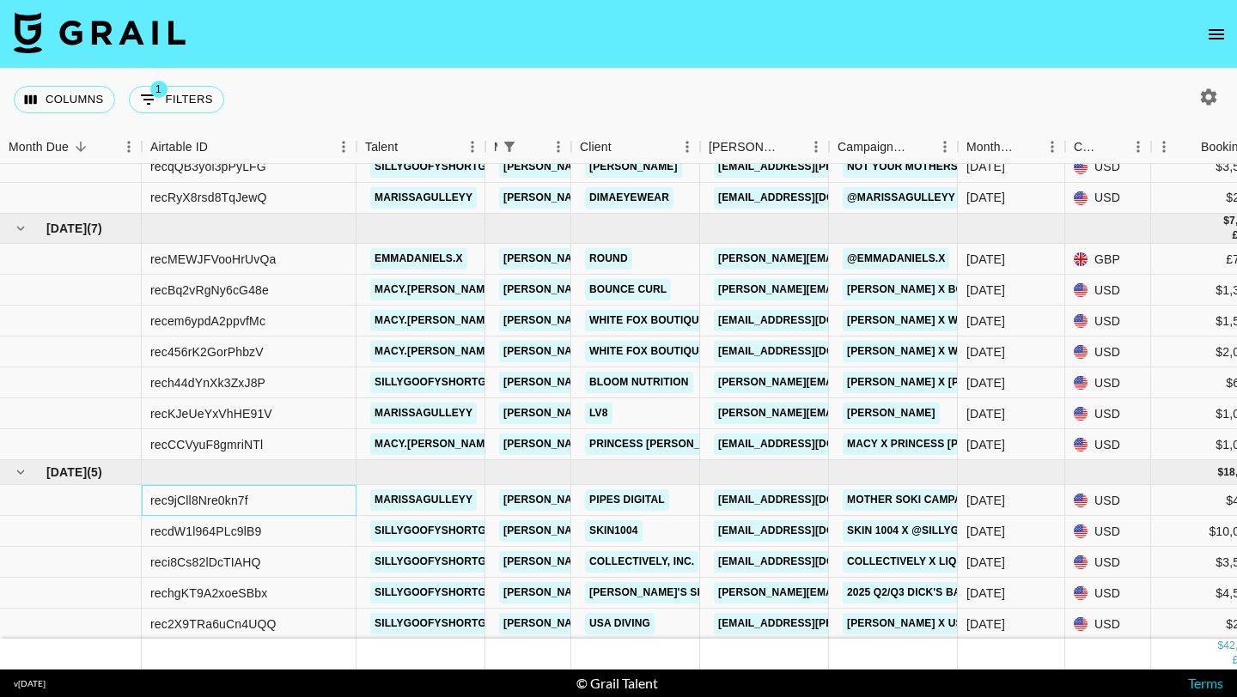
click at [174, 501] on div "rec9jCll8Nre0kn7f" at bounding box center [199, 500] width 98 height 17
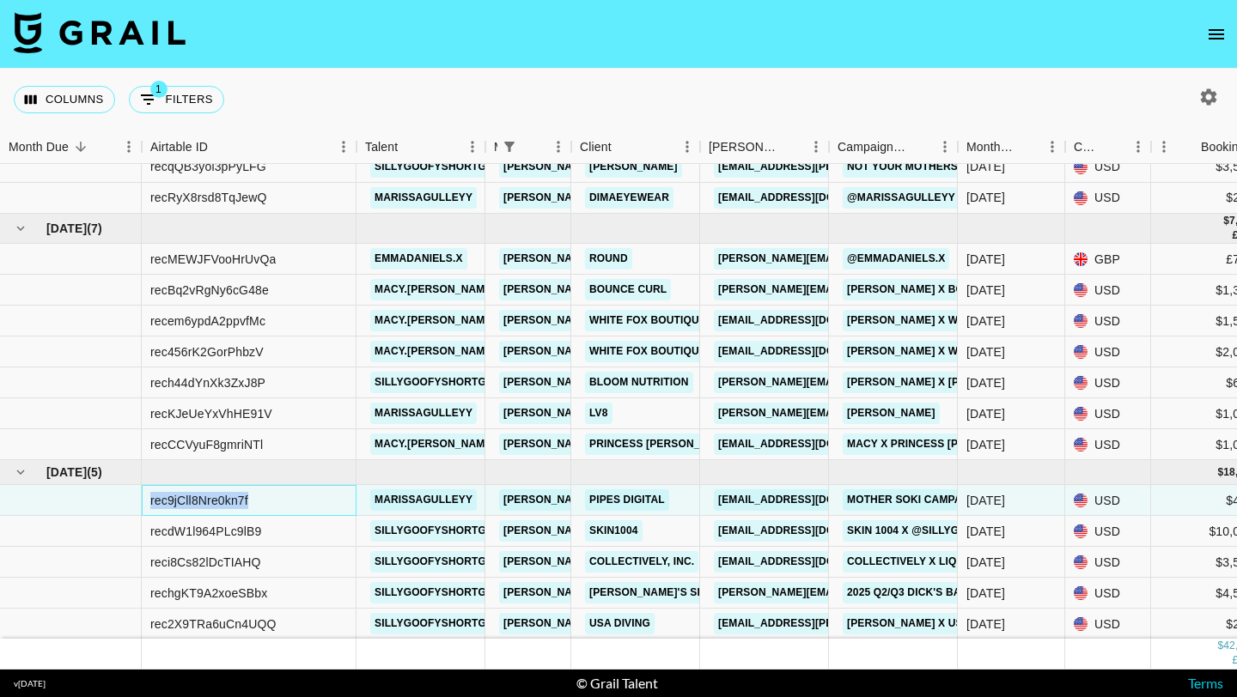
click at [174, 501] on div "rec9jCll8Nre0kn7f" at bounding box center [199, 500] width 98 height 17
copy div "rec9jCll8Nre0kn7f"
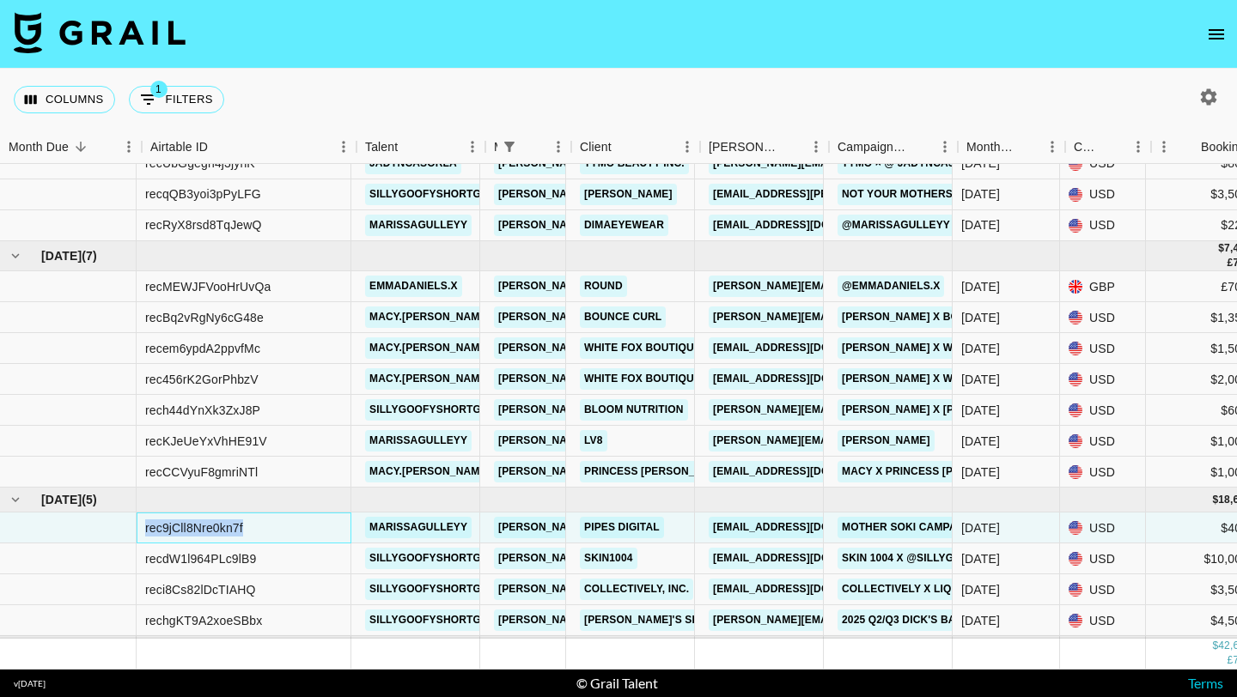
scroll to position [467, 0]
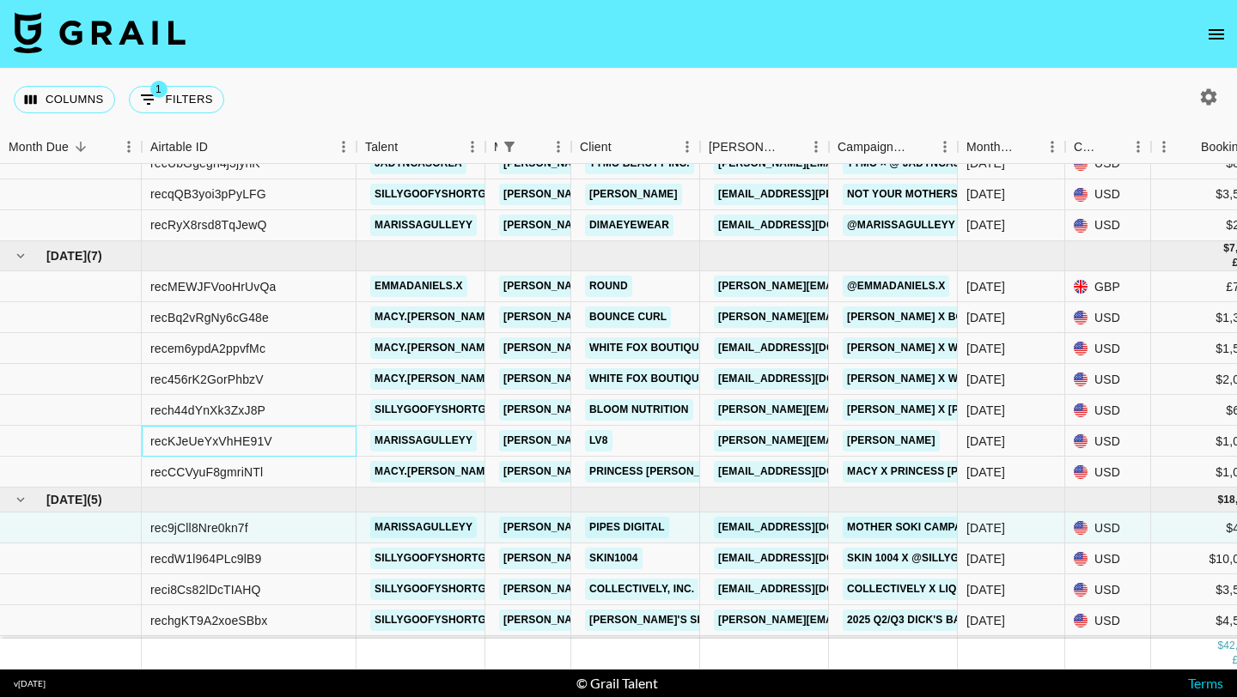
click at [213, 441] on div "recKJeUeYxVhHE91V" at bounding box center [211, 441] width 122 height 17
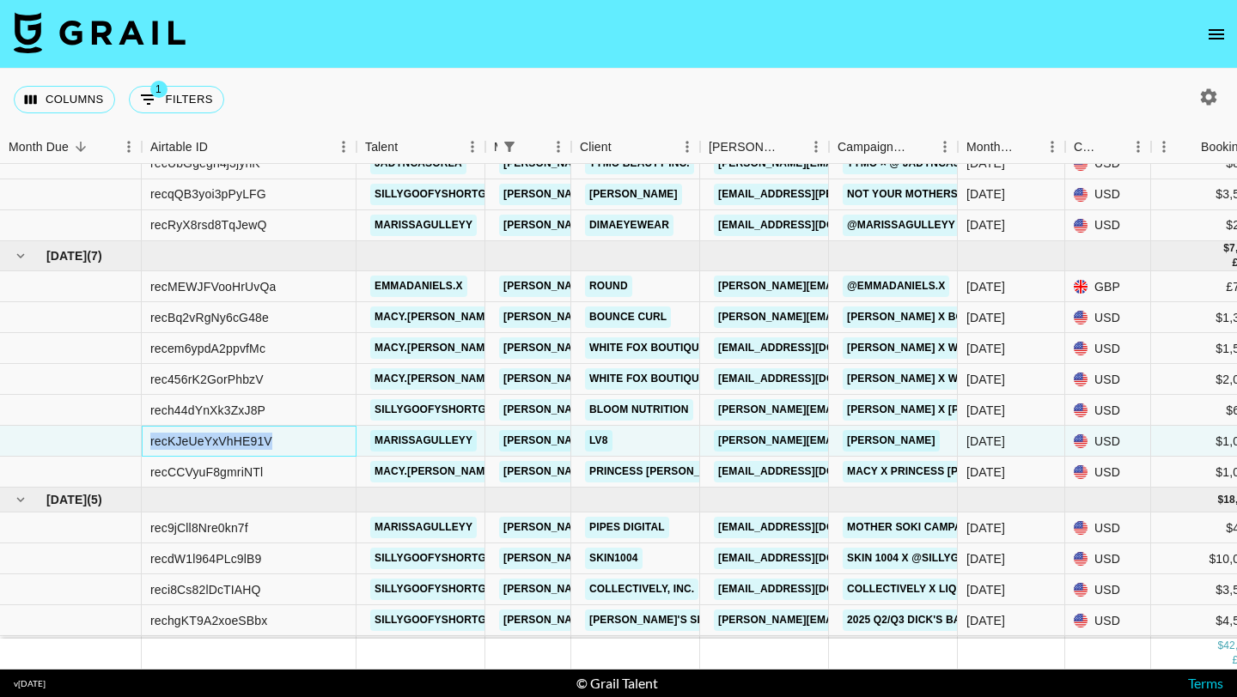
click at [213, 441] on div "recKJeUeYxVhHE91V" at bounding box center [211, 441] width 122 height 17
copy div "recKJeUeYxVhHE91V"
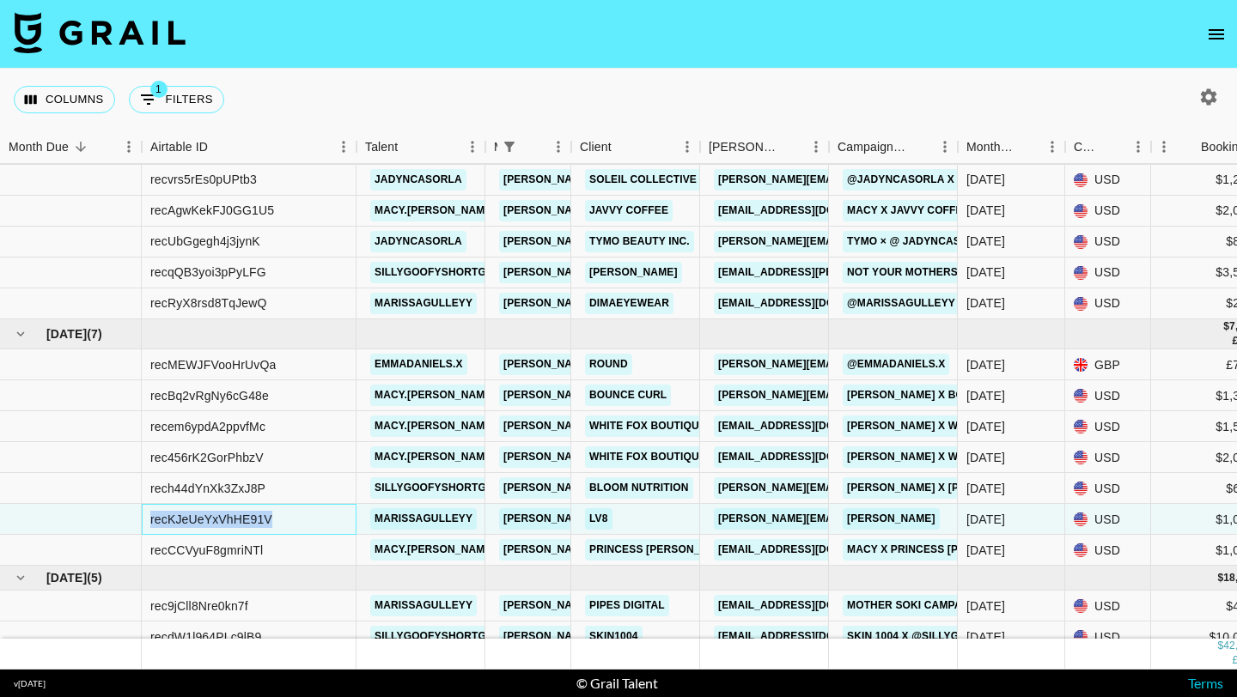
scroll to position [384, 0]
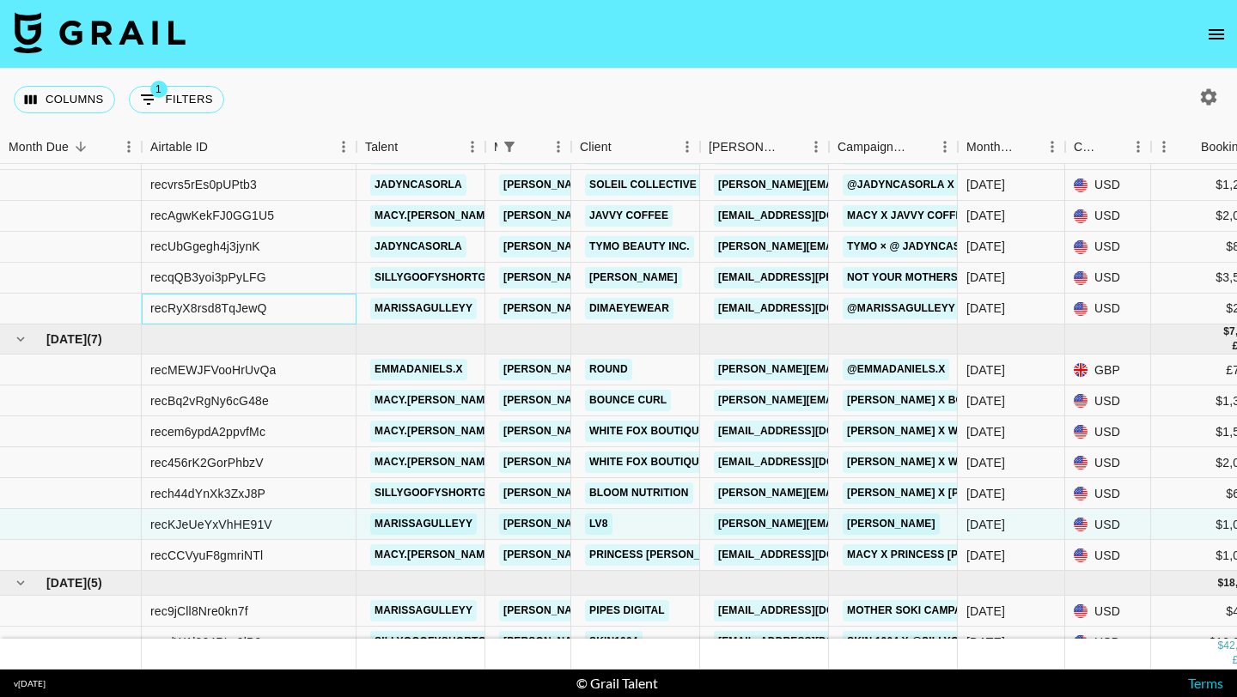
click at [226, 307] on div "recRyX8rsd8TqJewQ" at bounding box center [208, 308] width 117 height 17
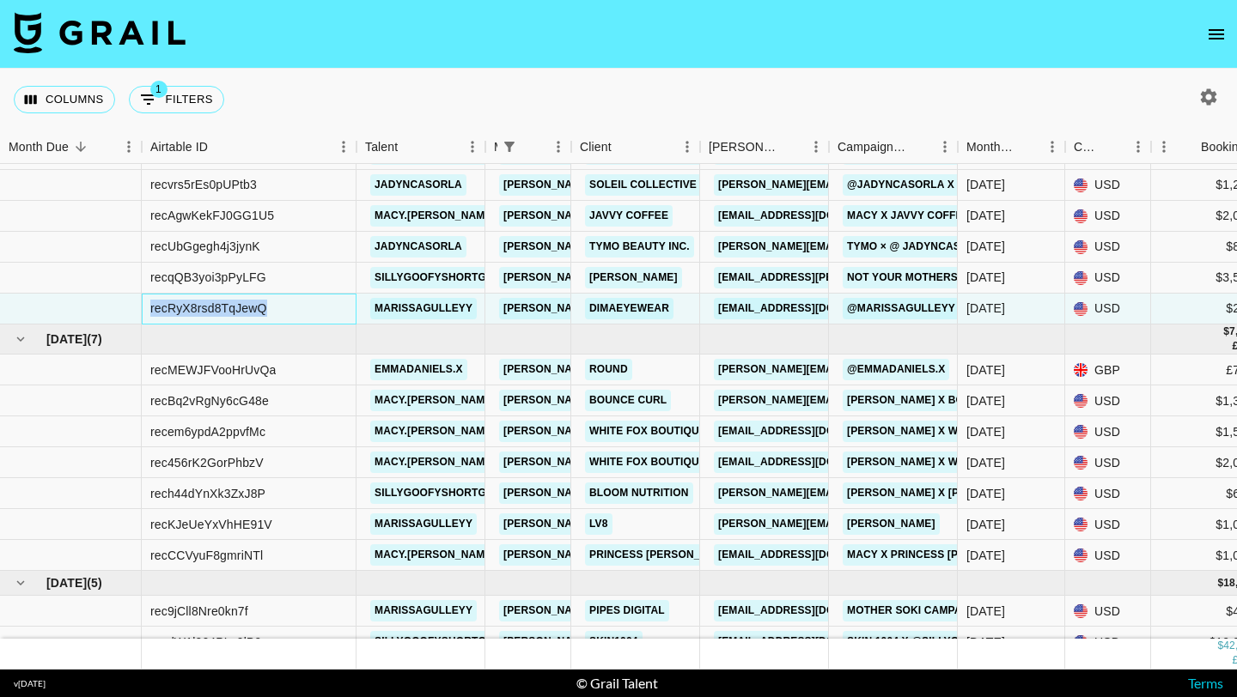
click at [226, 307] on div "recRyX8rsd8TqJewQ" at bounding box center [208, 308] width 117 height 17
copy div "recRyX8rsd8TqJewQ"
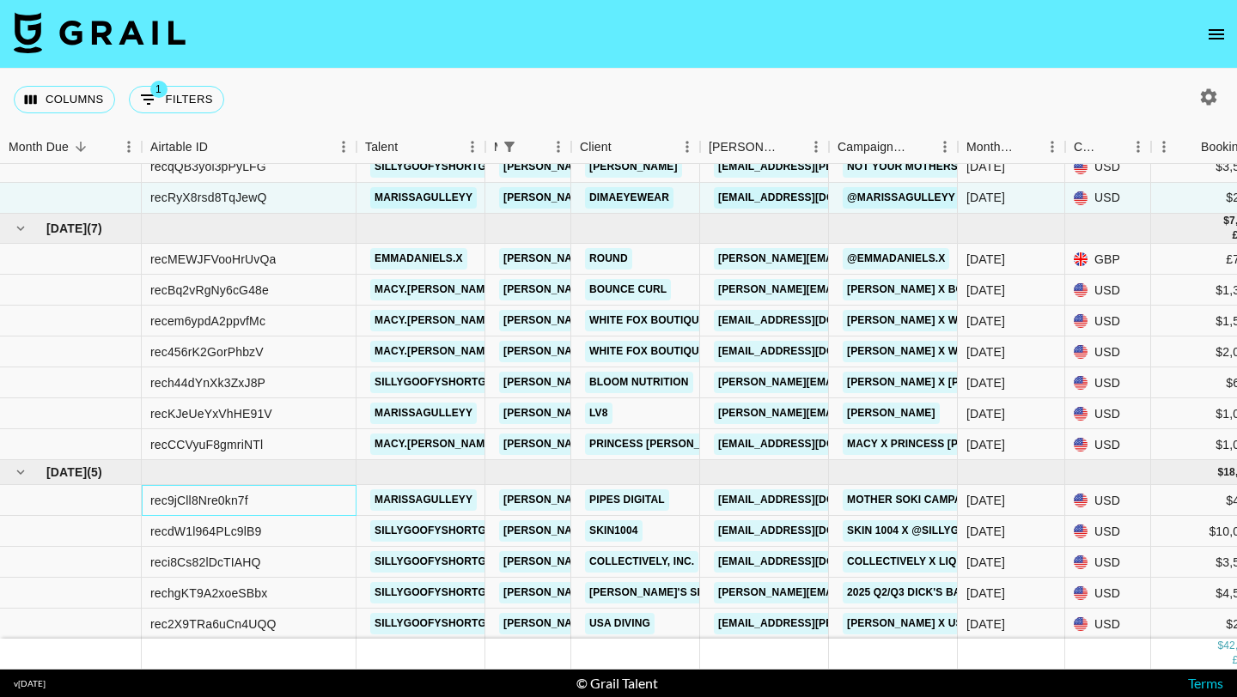
click at [187, 496] on div "rec9jCll8Nre0kn7f" at bounding box center [199, 500] width 98 height 17
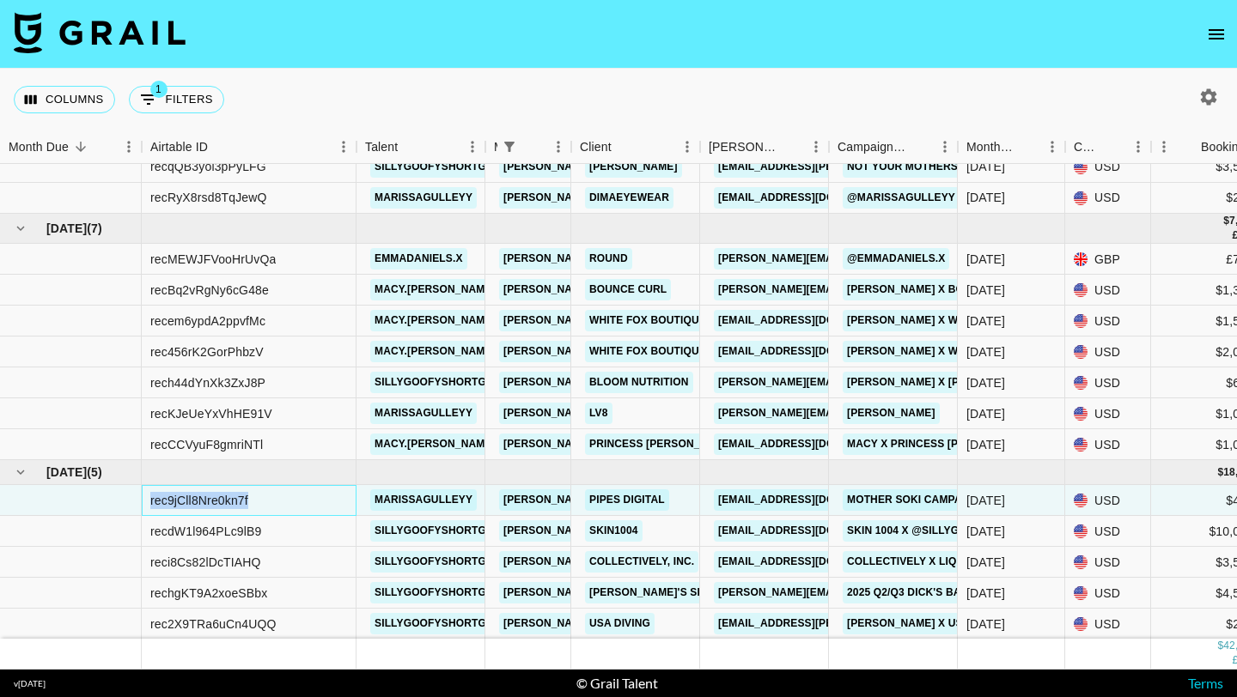
click at [187, 496] on div "rec9jCll8Nre0kn7f" at bounding box center [199, 500] width 98 height 17
copy div "rec9jCll8Nre0kn7f"
click at [182, 418] on div "recKJeUeYxVhHE91V" at bounding box center [211, 413] width 122 height 17
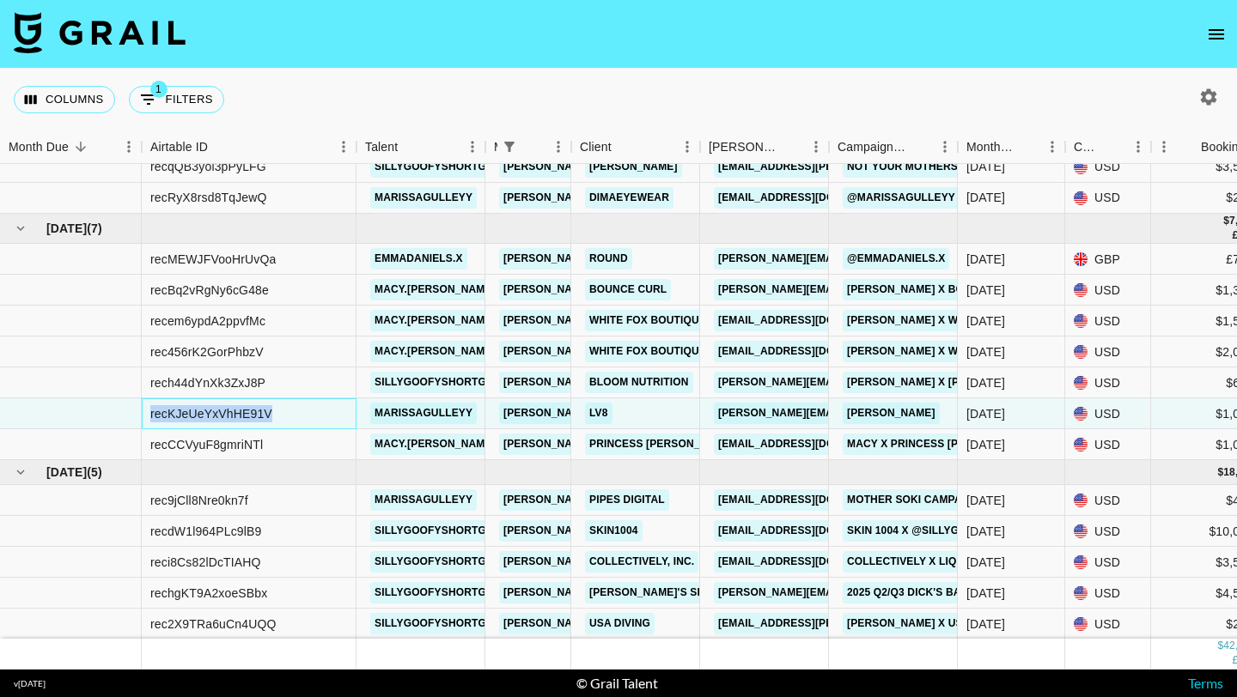
click at [182, 418] on div "recKJeUeYxVhHE91V" at bounding box center [211, 413] width 122 height 17
copy div "recKJeUeYxVhHE91V"
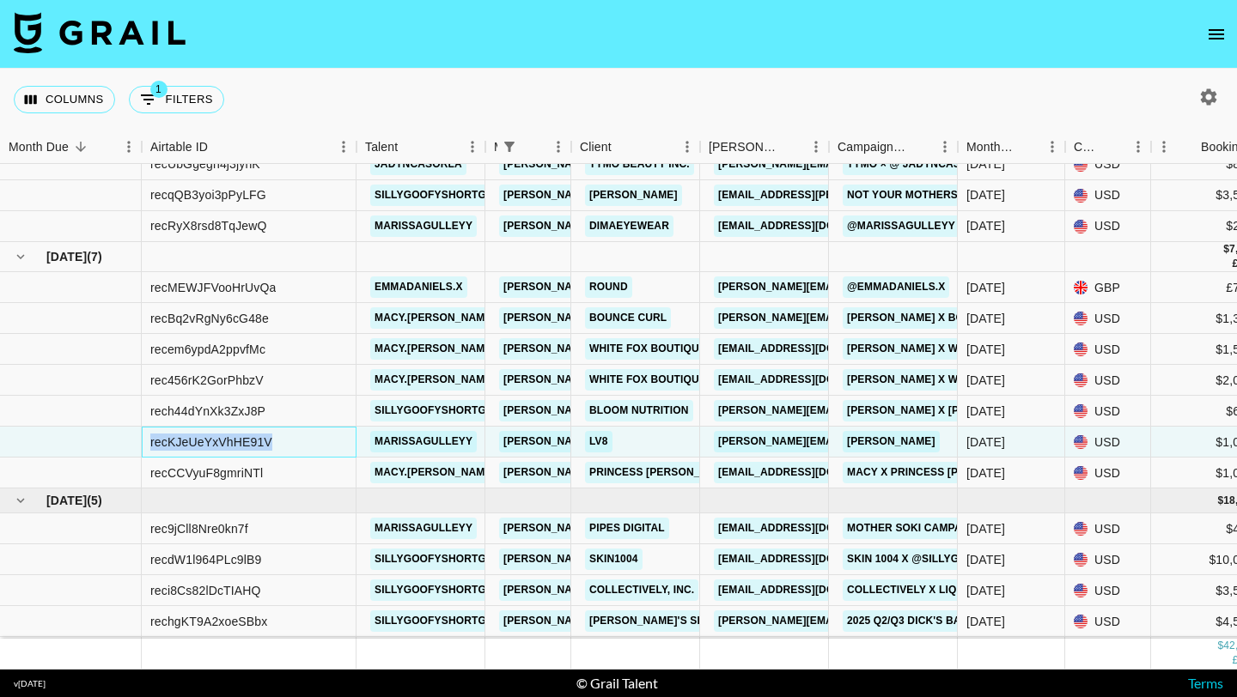
scroll to position [429, 0]
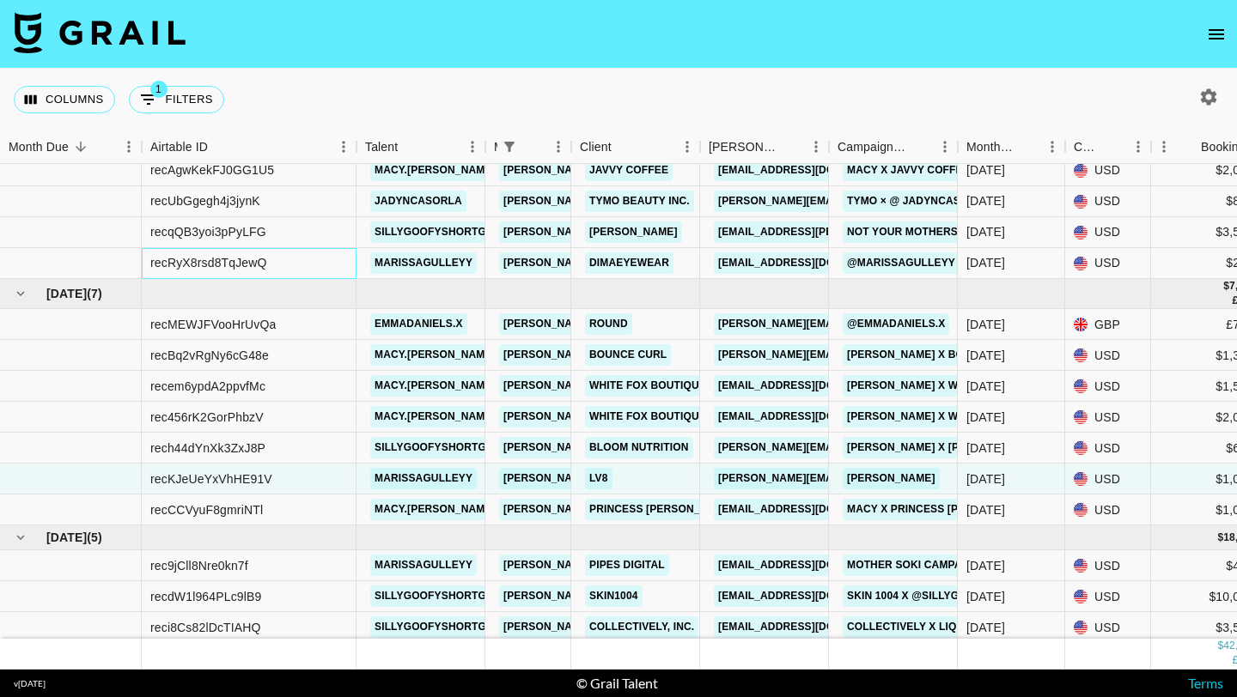
click at [247, 264] on div "recRyX8rsd8TqJewQ" at bounding box center [208, 262] width 117 height 17
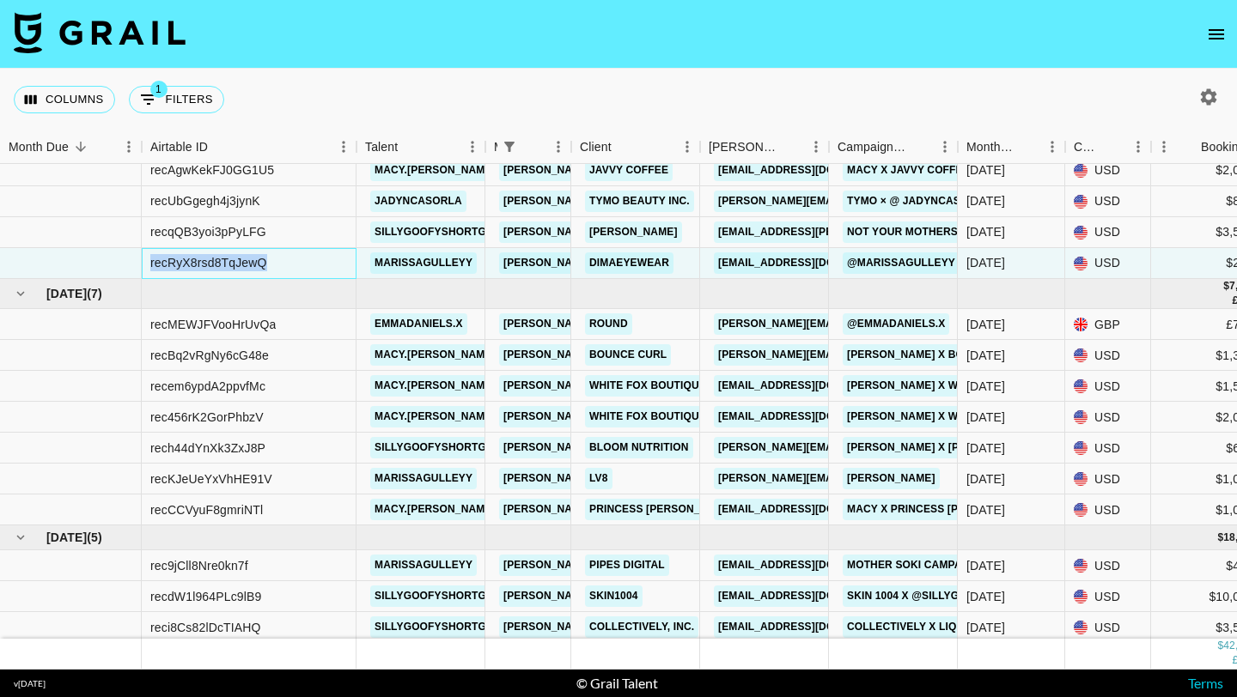
click at [247, 264] on div "recRyX8rsd8TqJewQ" at bounding box center [208, 262] width 117 height 17
copy div "recRyX8rsd8TqJewQ"
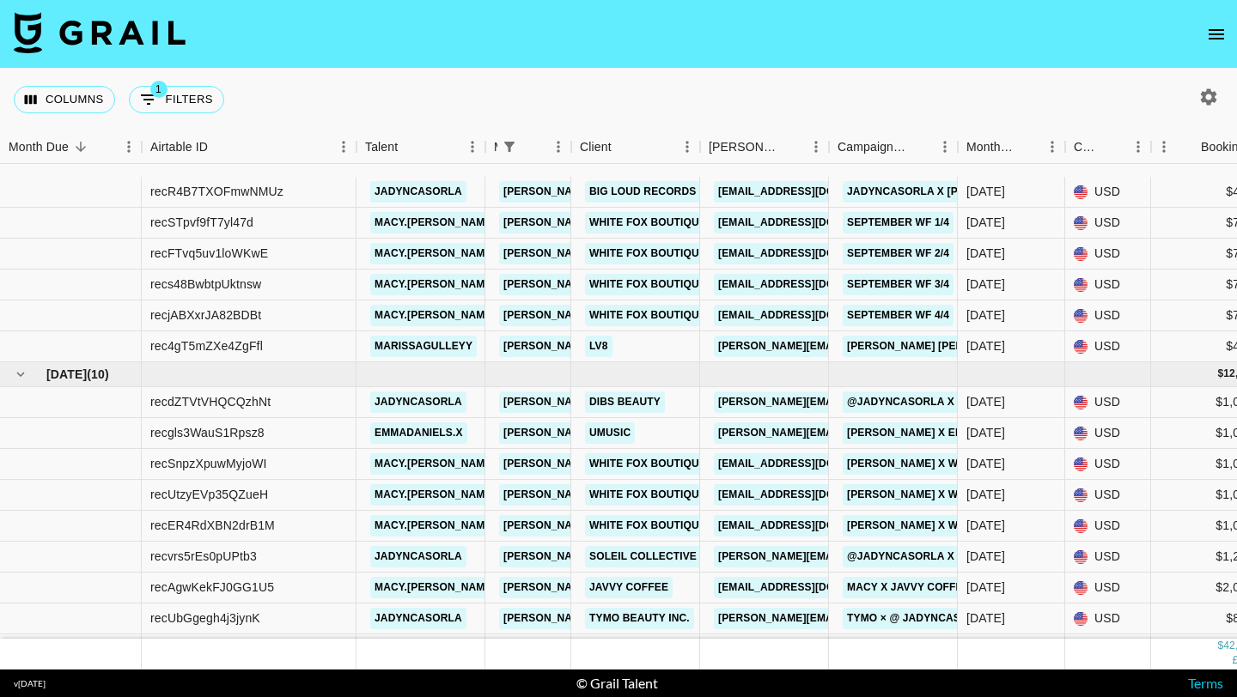
scroll to position [0, 0]
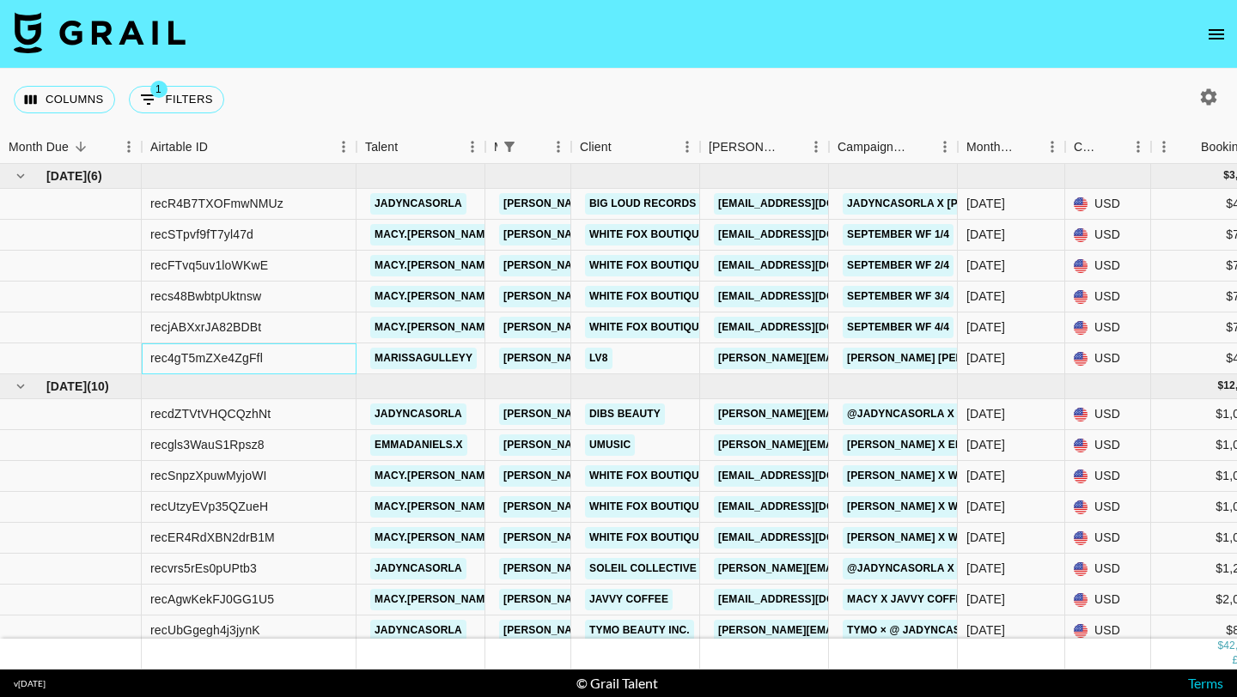
click at [218, 359] on div "rec4gT5mZXe4ZgFfl" at bounding box center [206, 358] width 113 height 17
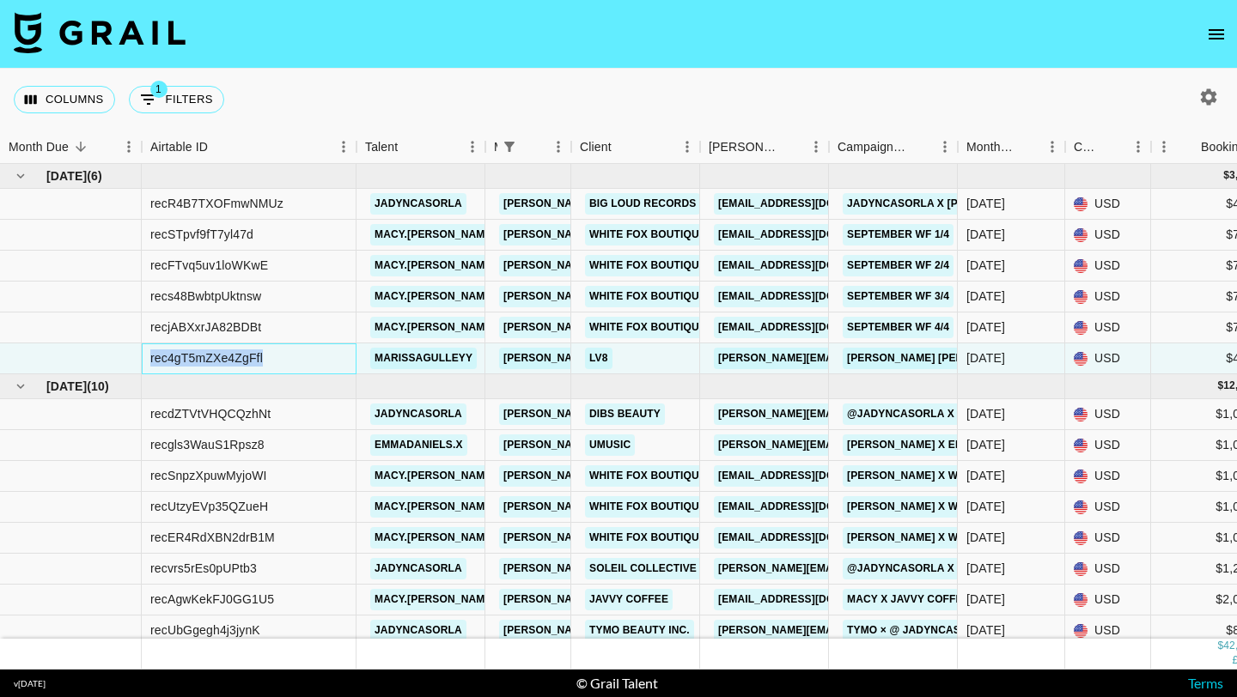
click at [218, 359] on div "rec4gT5mZXe4ZgFfl" at bounding box center [206, 358] width 113 height 17
copy div "rec4gT5mZXe4ZgFfl"
